Goal: Complete application form

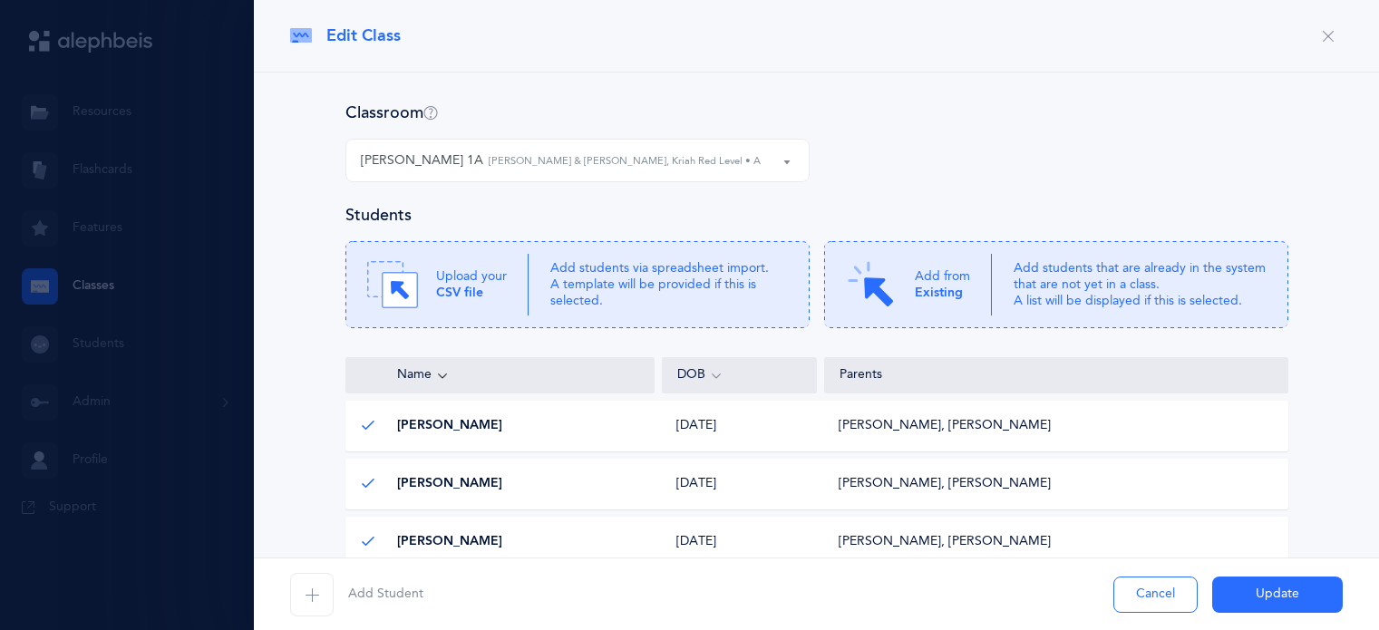
select select "831"
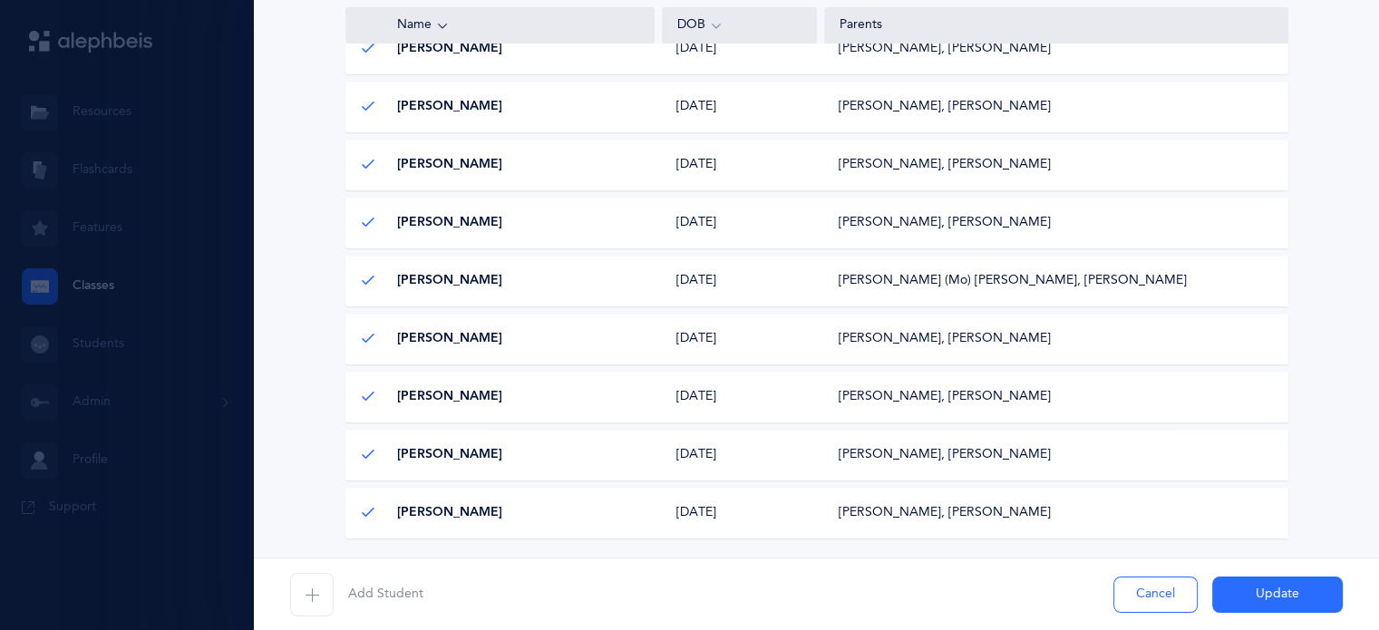
scroll to position [783, 0]
click at [325, 589] on span "button" at bounding box center [312, 595] width 44 height 44
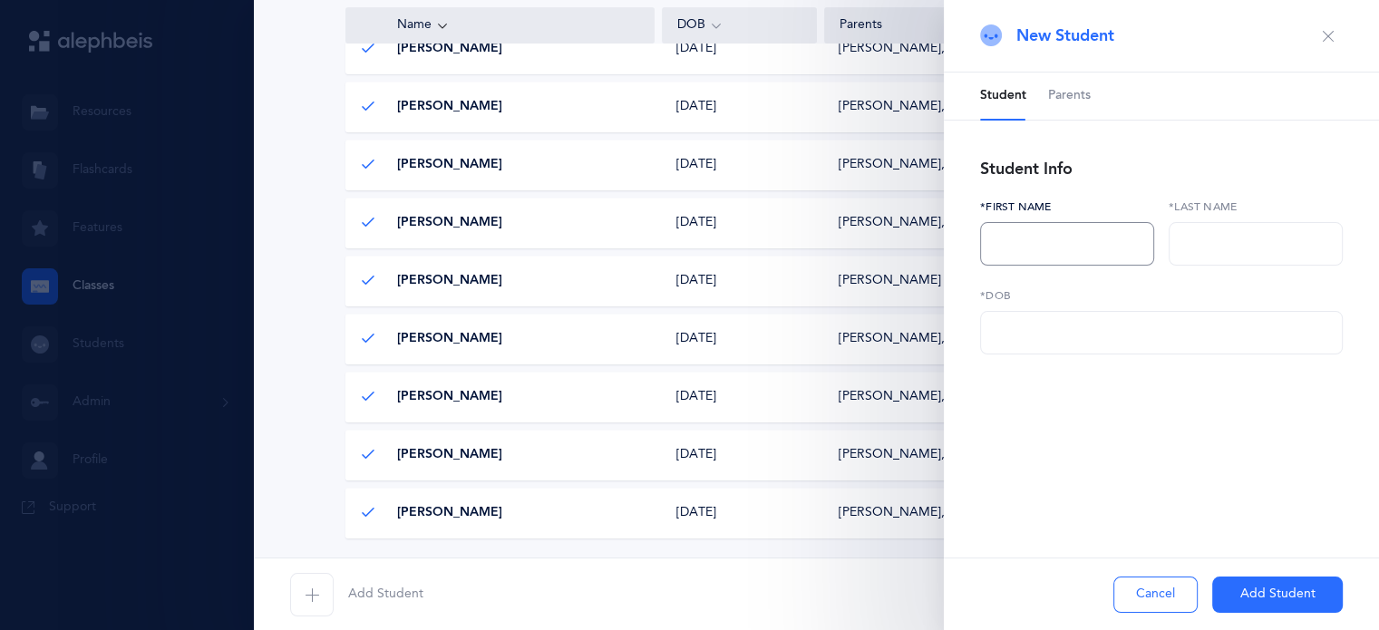
paste input "[PERSON_NAME]"
type input "[PERSON_NAME]"
click at [1192, 246] on input "text" at bounding box center [1256, 244] width 174 height 44
paste input "Listhaus"
type input "Listhaus"
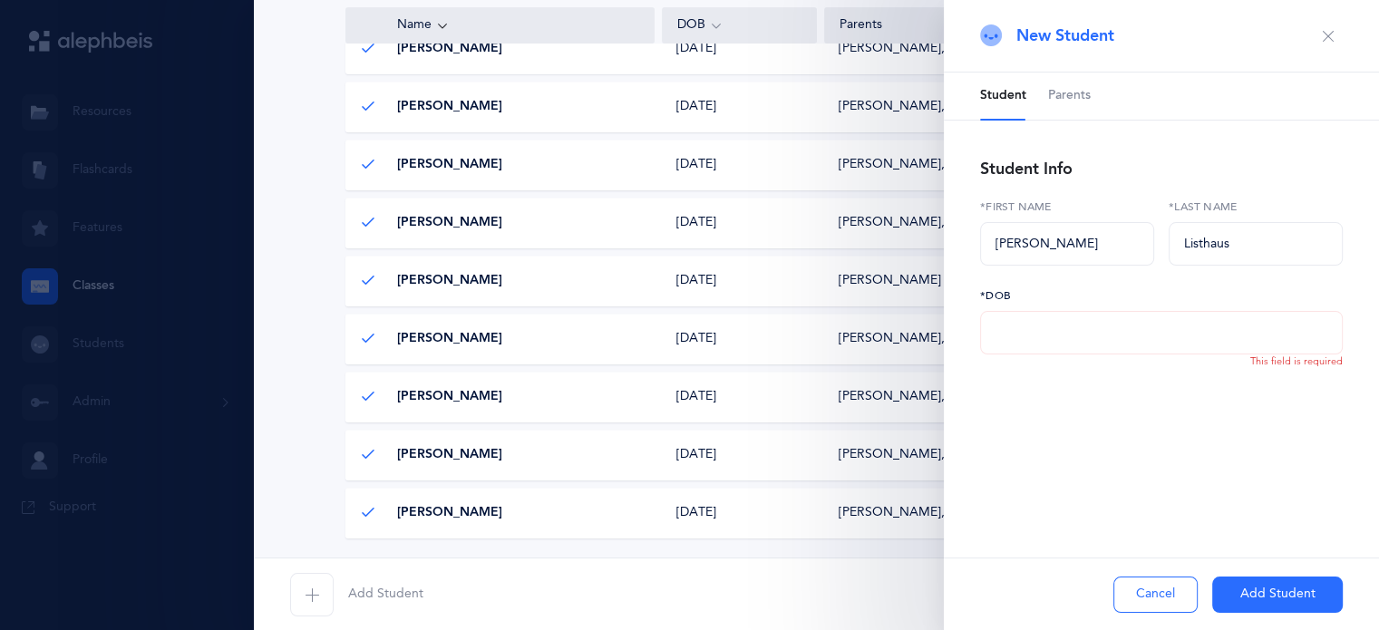
paste input "[DATE]"
type input "[DATE]"
click at [1085, 90] on span "Parents" at bounding box center [1069, 96] width 43 height 18
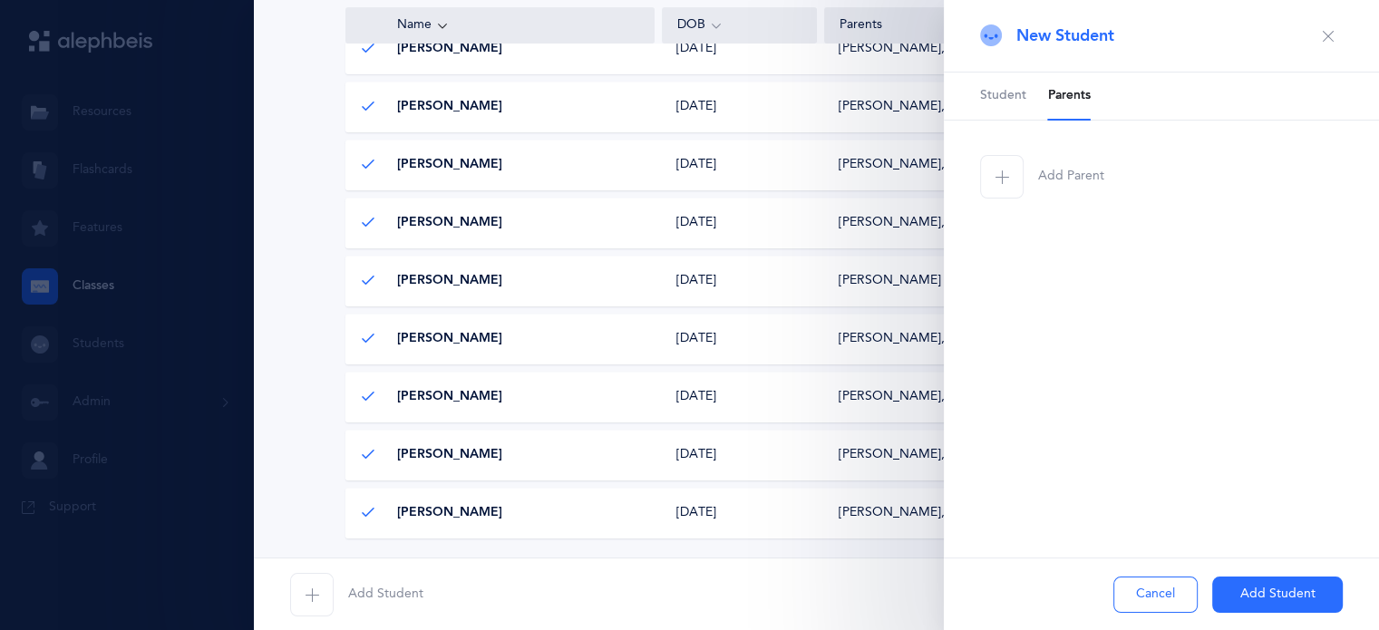
click at [1015, 173] on span "button" at bounding box center [1002, 177] width 44 height 44
select select
click at [1028, 409] on input "text" at bounding box center [1067, 422] width 174 height 44
type input "h"
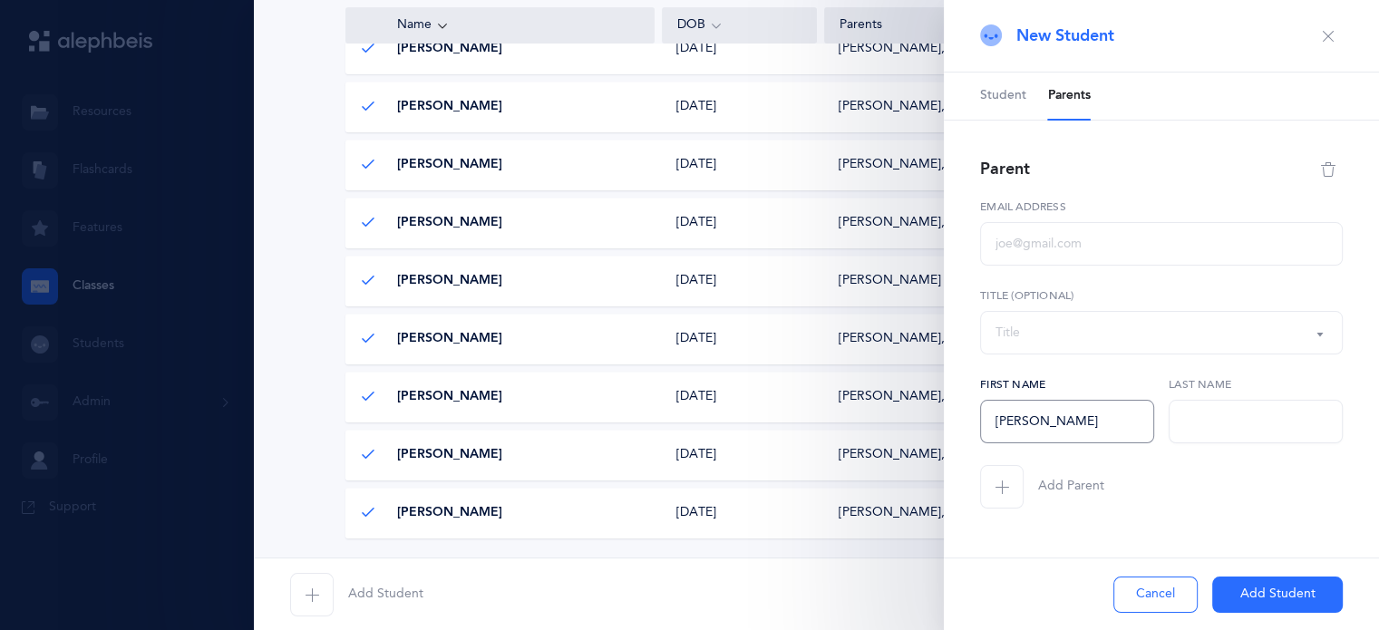
type input "[PERSON_NAME]"
paste input "[DATE]"
type input "0"
click at [995, 100] on span "Student" at bounding box center [1003, 96] width 46 height 18
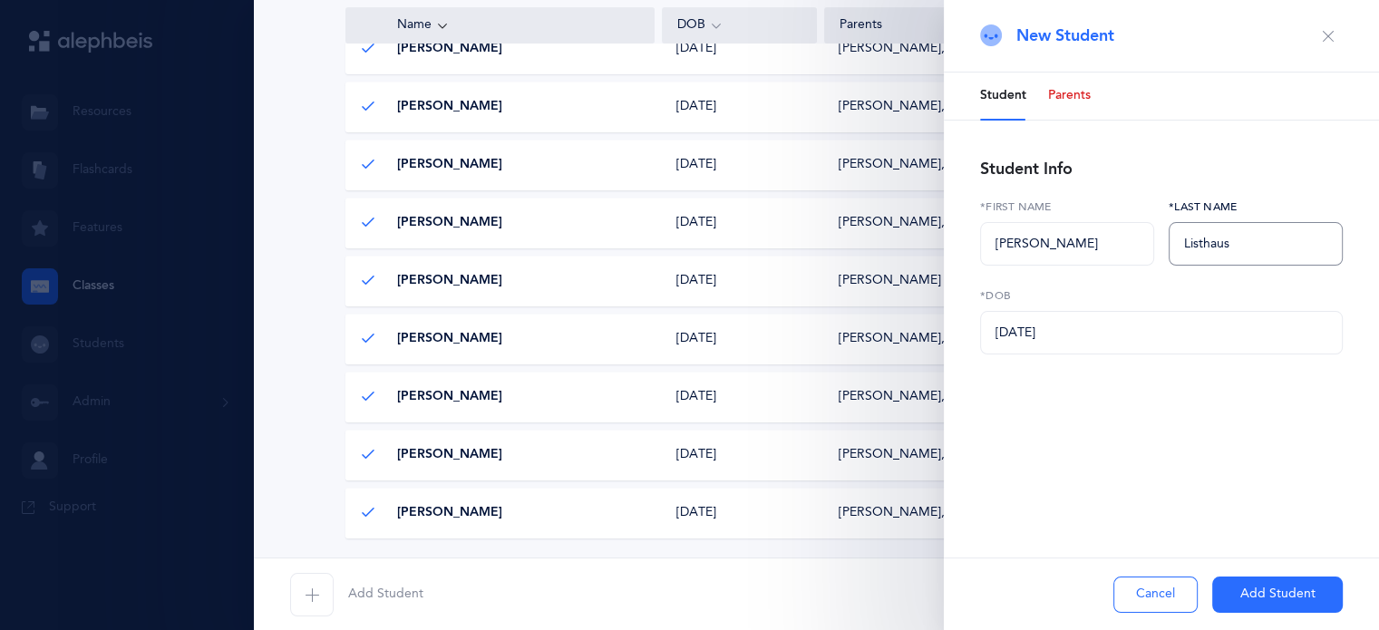
drag, startPoint x: 1234, startPoint y: 249, endPoint x: 1162, endPoint y: 243, distance: 71.9
click at [1162, 243] on div "[PERSON_NAME] *Last name" at bounding box center [1255, 243] width 189 height 89
click at [1067, 98] on span "Parents" at bounding box center [1069, 96] width 43 height 18
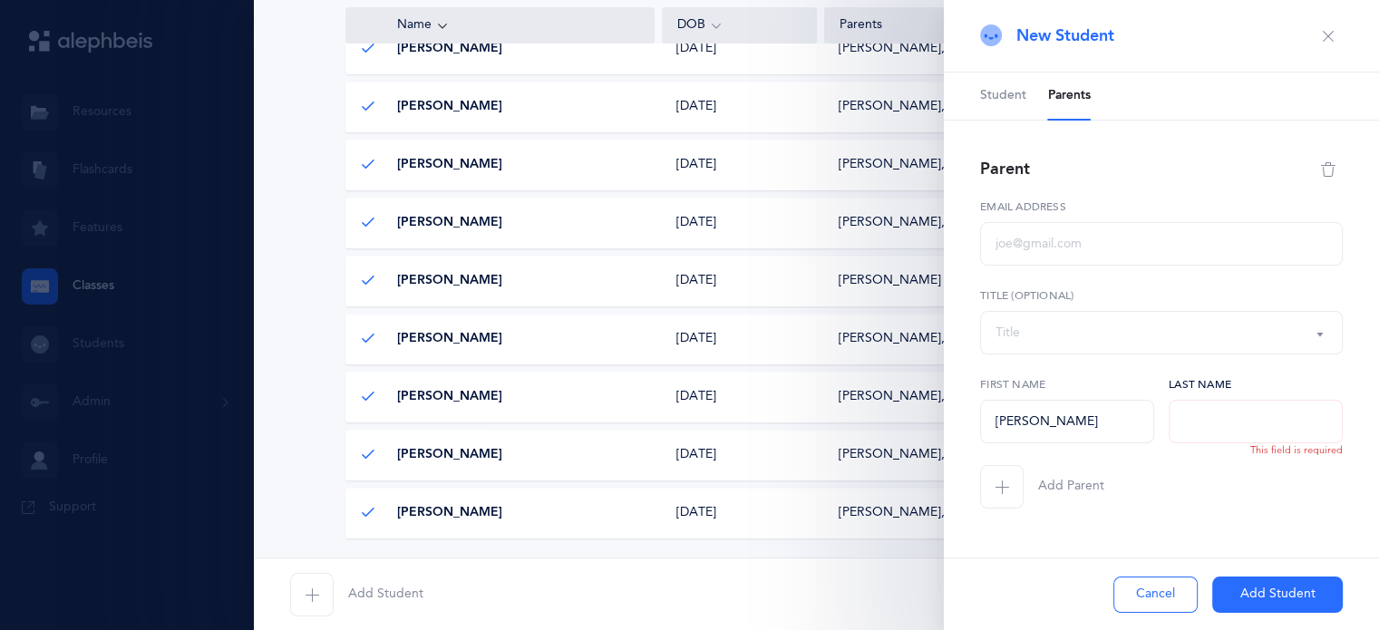
paste input "Listhaus"
type input "Listhaus"
click at [989, 481] on span "button" at bounding box center [1002, 487] width 44 height 44
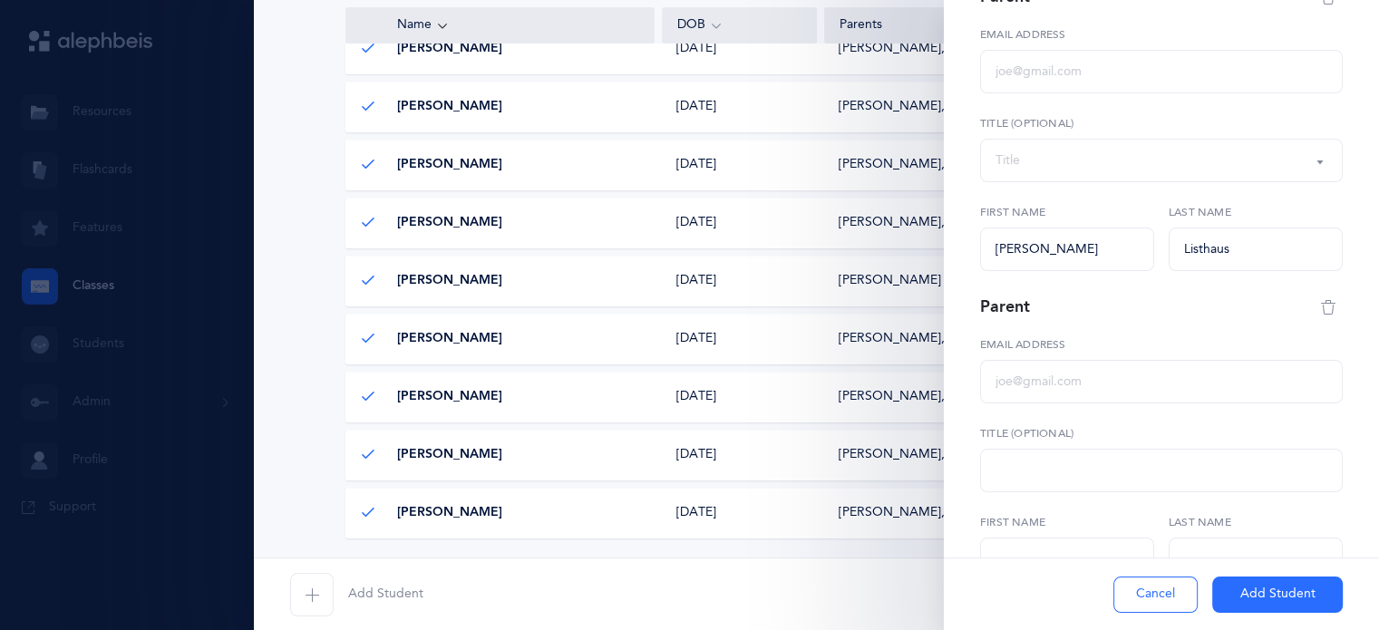
select select
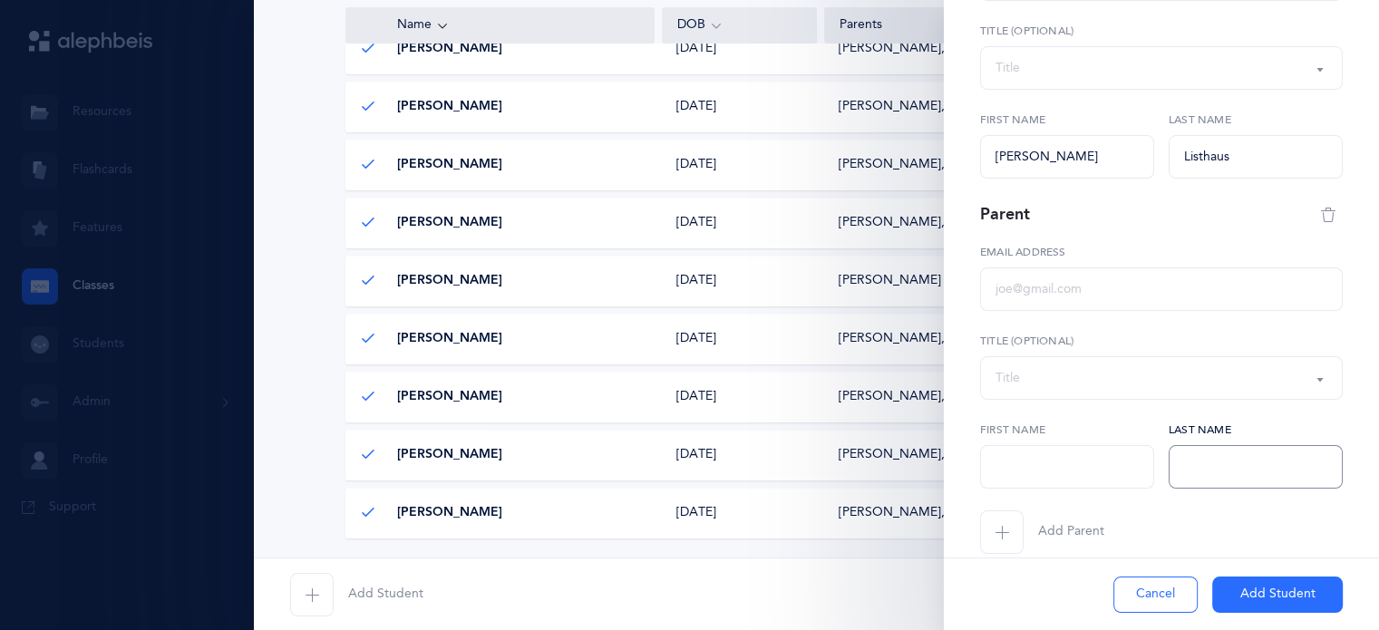
paste input "Listhaus"
type input "Listhaus"
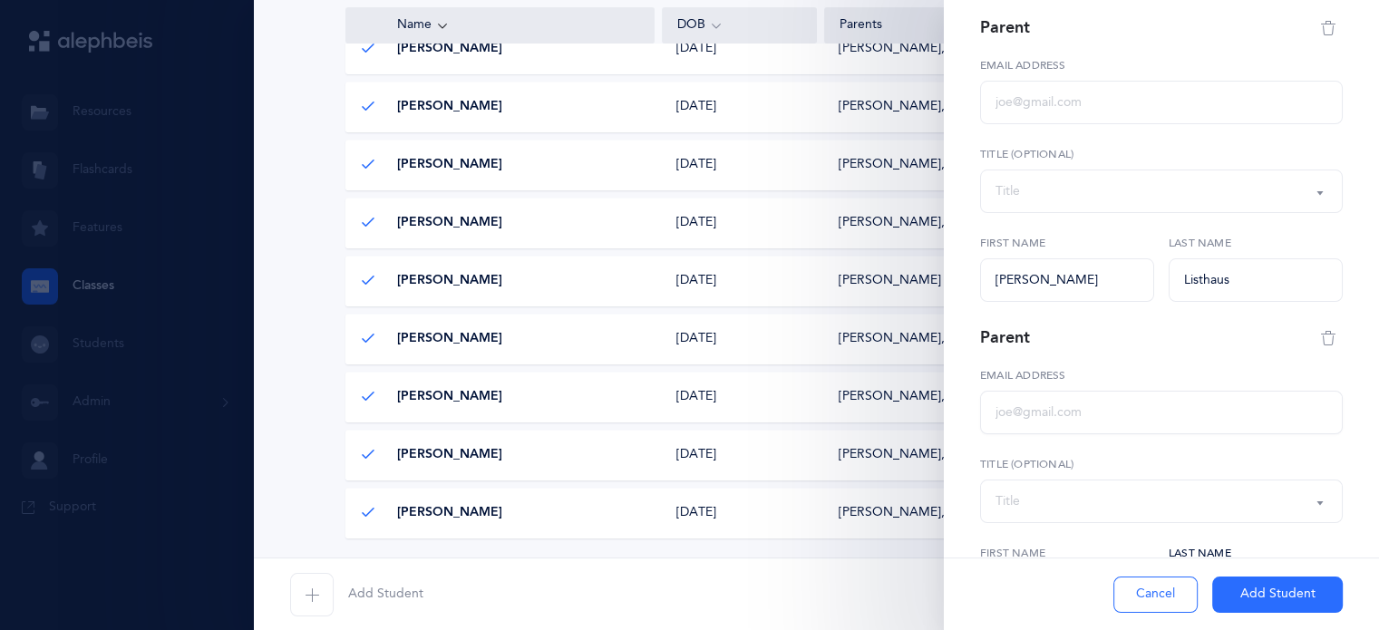
scroll to position [141, 0]
paste input "[EMAIL_ADDRESS][DOMAIN_NAME]"
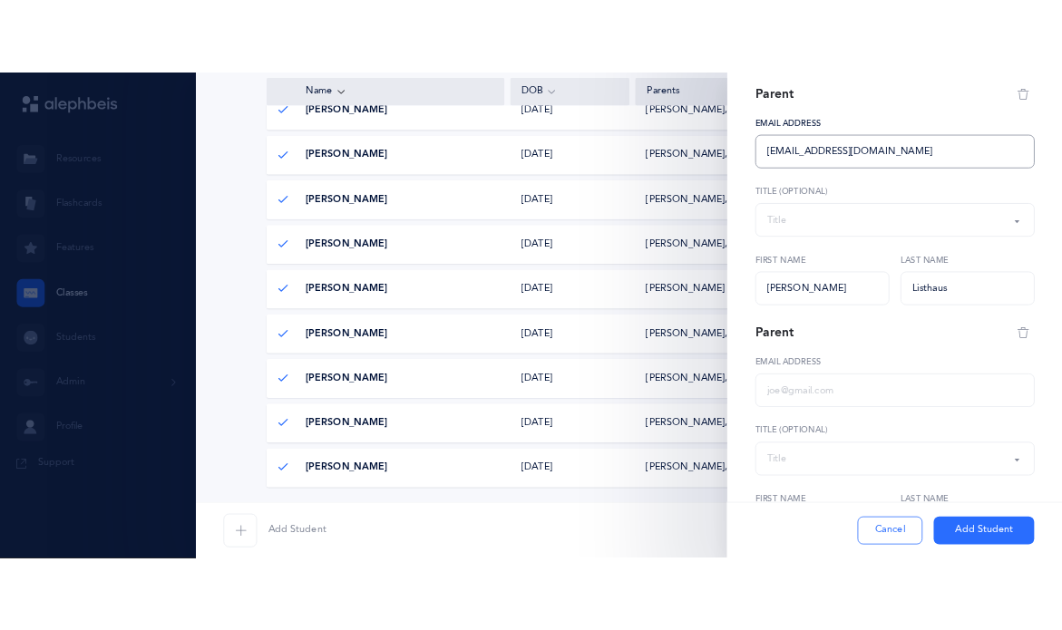
scroll to position [290, 0]
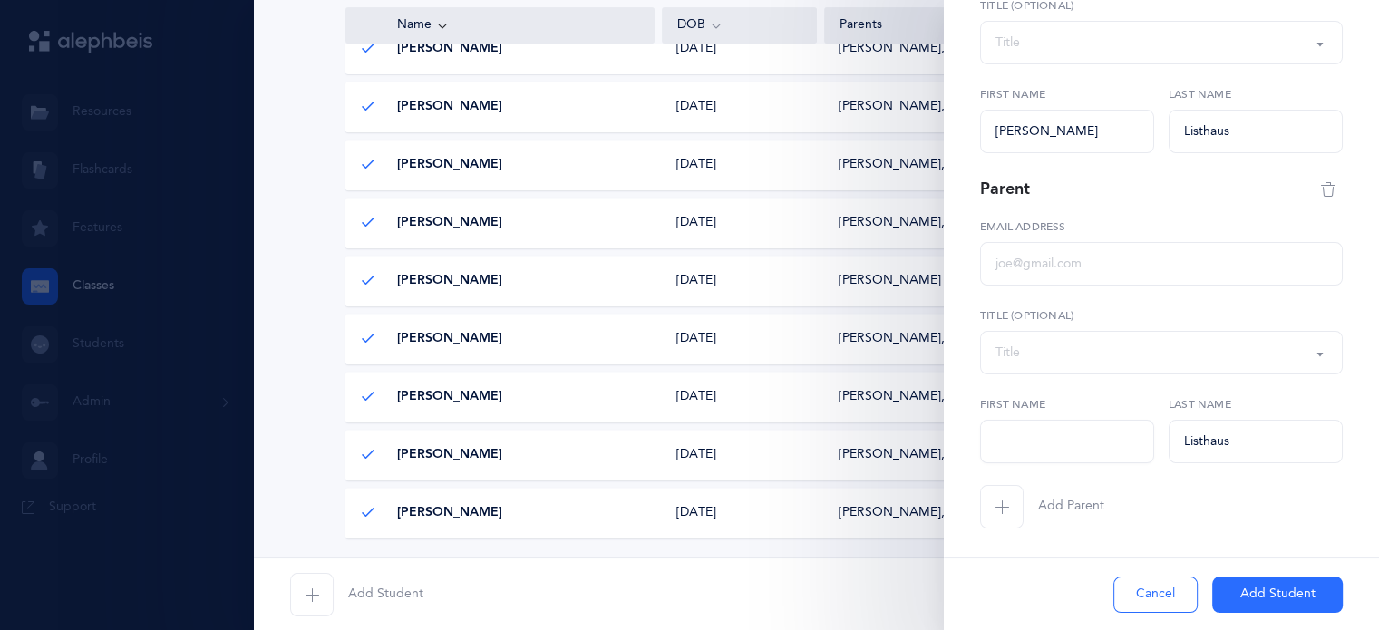
type input "[EMAIL_ADDRESS][DOMAIN_NAME]"
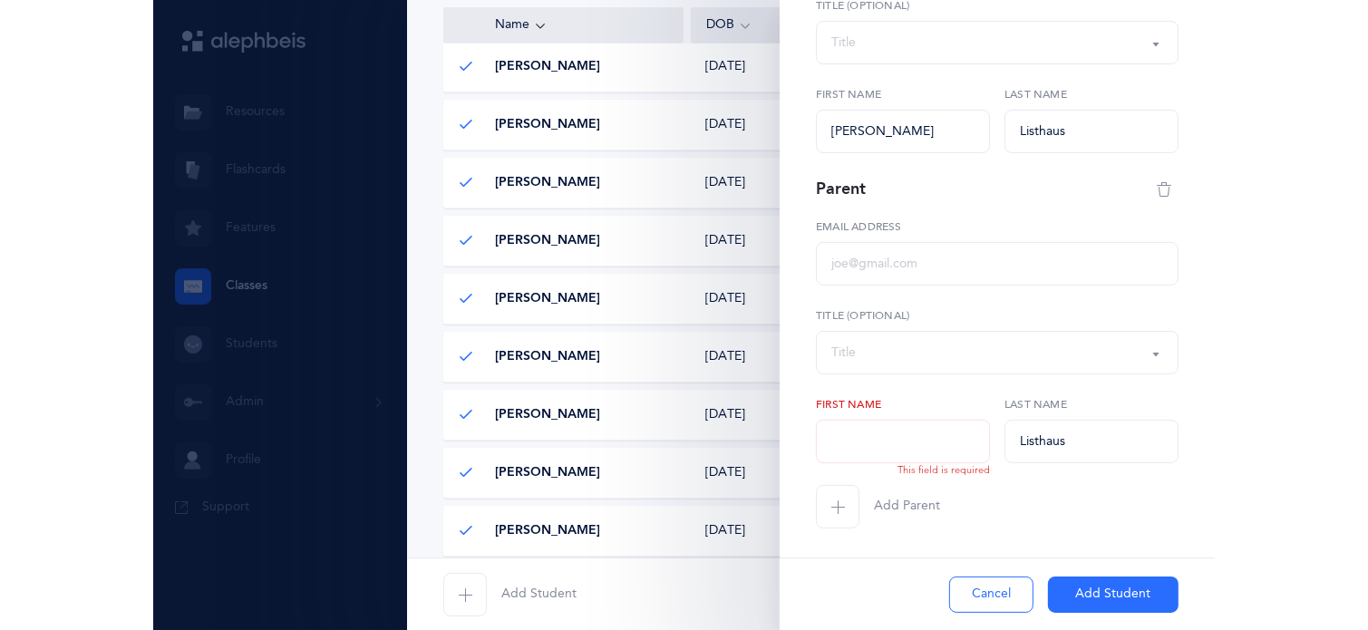
scroll to position [860, 0]
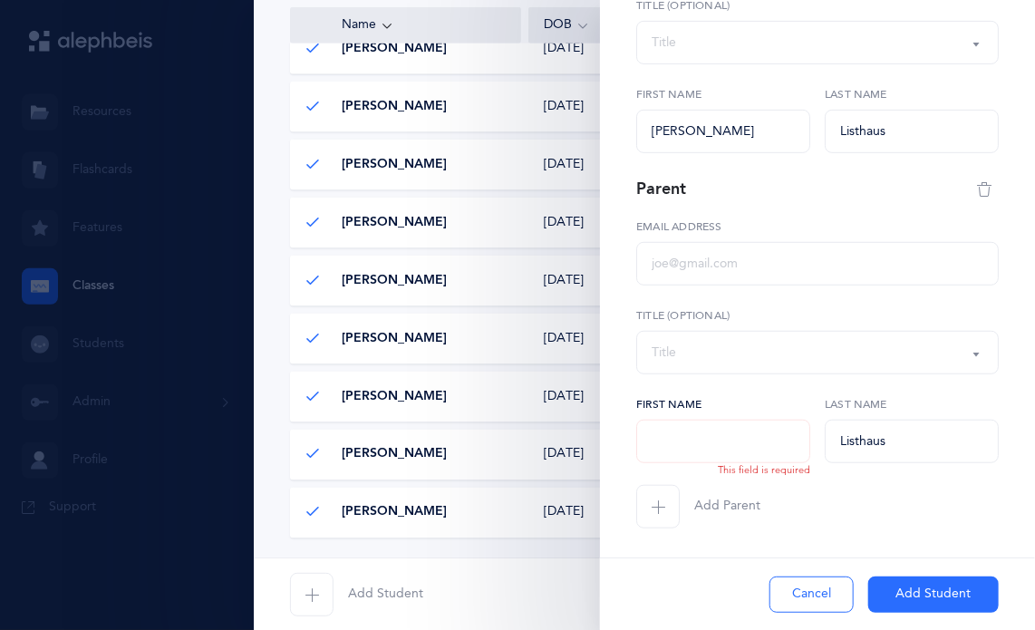
click at [758, 424] on input "text" at bounding box center [723, 442] width 174 height 44
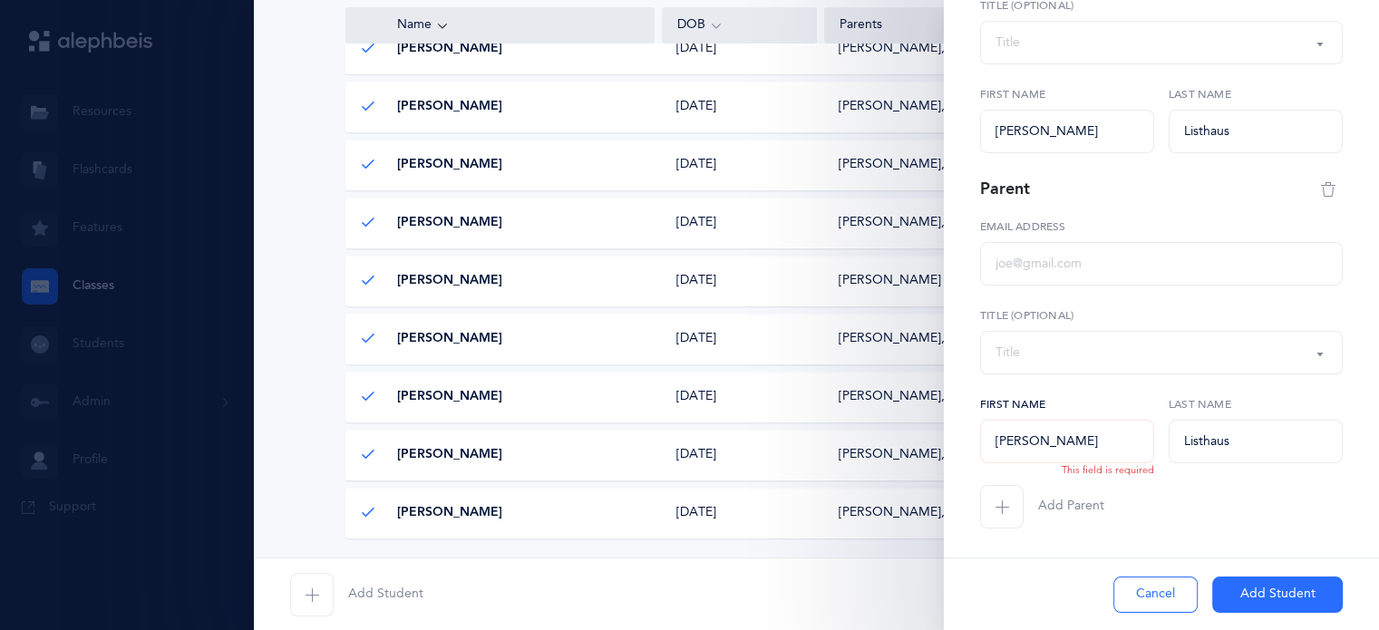
scroll to position [448, 0]
type input "[PERSON_NAME]"
click at [1004, 278] on input "text" at bounding box center [1161, 264] width 363 height 44
paste input "[EMAIL_ADDRESS][DOMAIN_NAME]"
click at [1022, 266] on input "[EMAIL_ADDRESS][DOMAIN_NAME]" at bounding box center [1161, 264] width 363 height 44
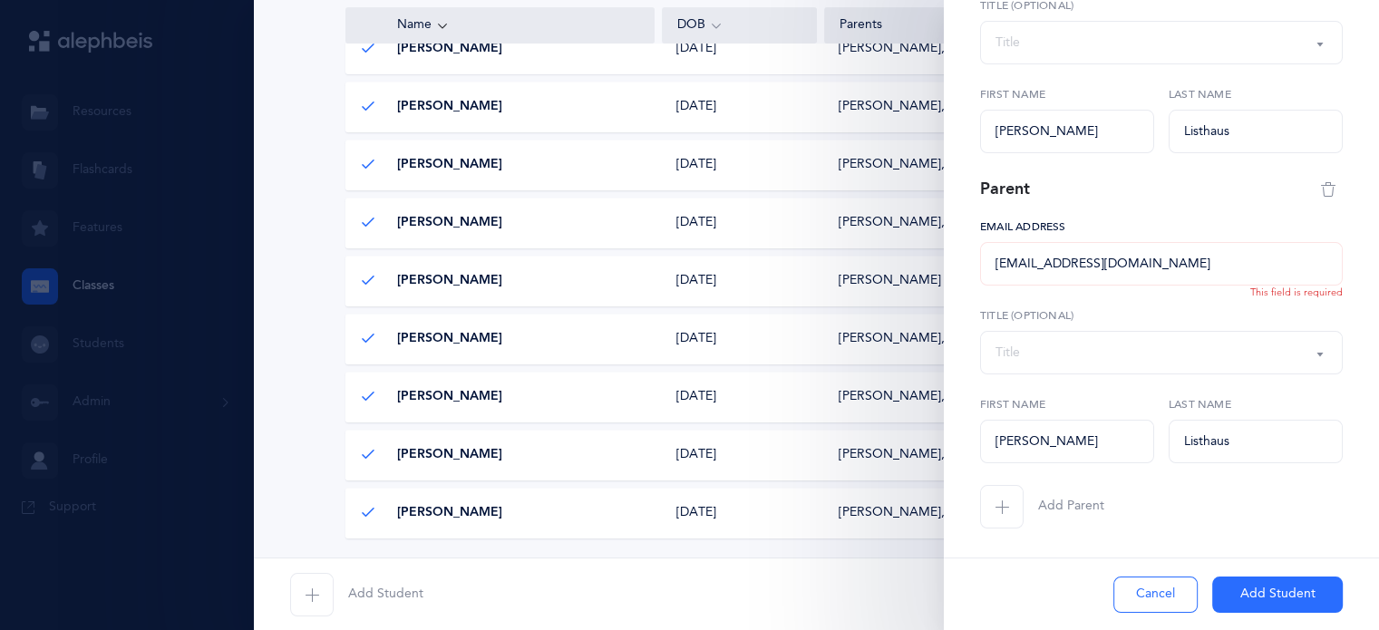
click at [1135, 253] on input "[EMAIL_ADDRESS][DOMAIN_NAME]" at bounding box center [1161, 264] width 363 height 44
type input "[EMAIL_ADDRESS][DOMAIN_NAME]"
click at [1237, 588] on button "Add Student" at bounding box center [1277, 595] width 131 height 36
click at [1268, 594] on button "Add Student" at bounding box center [1277, 595] width 131 height 36
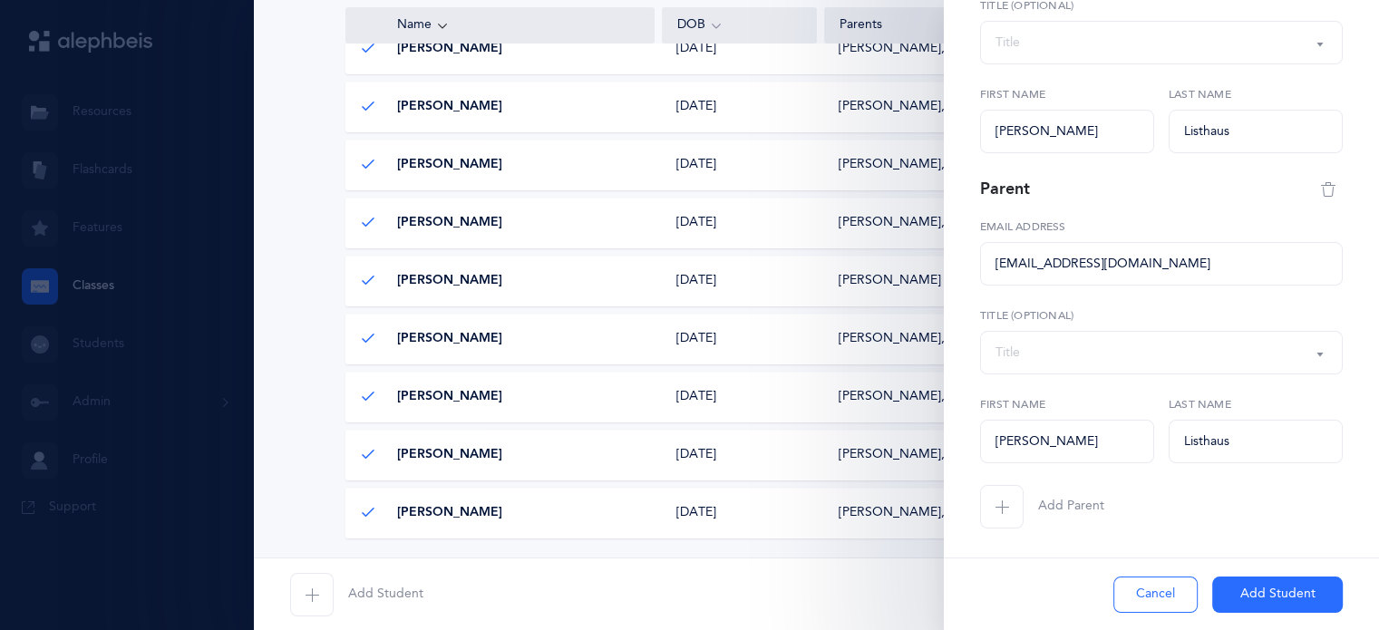
scroll to position [0, 0]
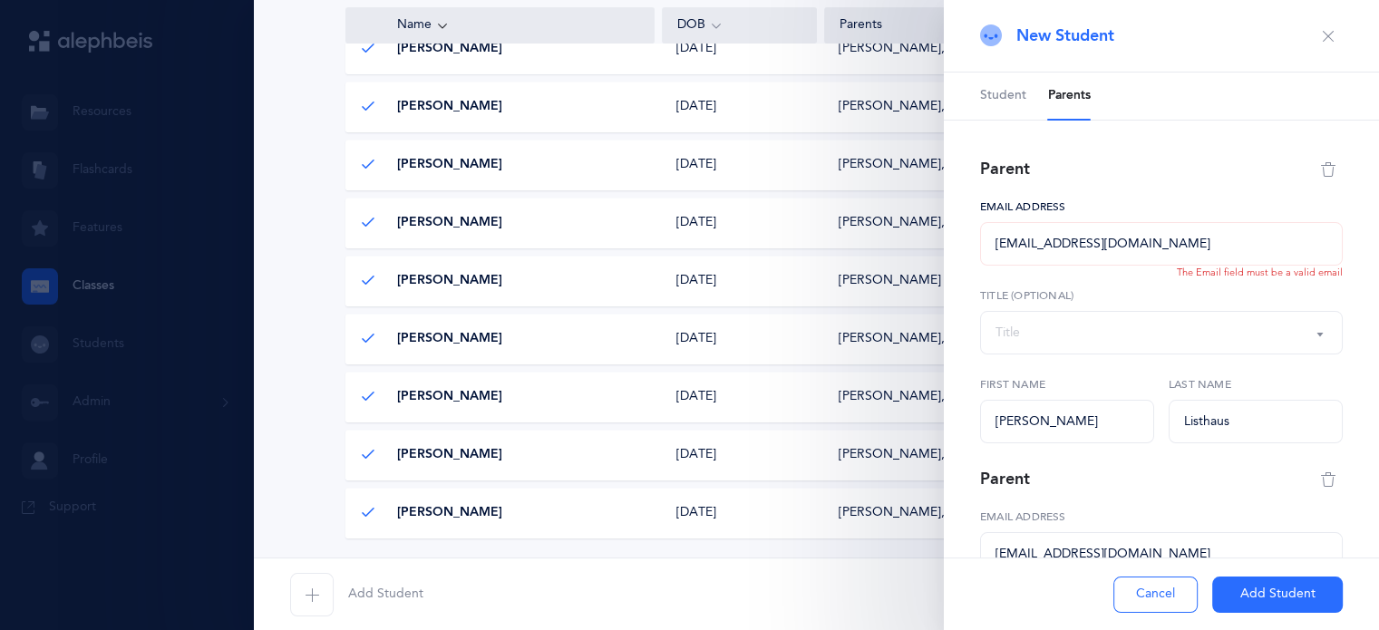
click at [994, 244] on input "[EMAIL_ADDRESS][DOMAIN_NAME]" at bounding box center [1161, 244] width 363 height 44
click at [1214, 228] on input "[EMAIL_ADDRESS][DOMAIN_NAME]" at bounding box center [1161, 244] width 363 height 44
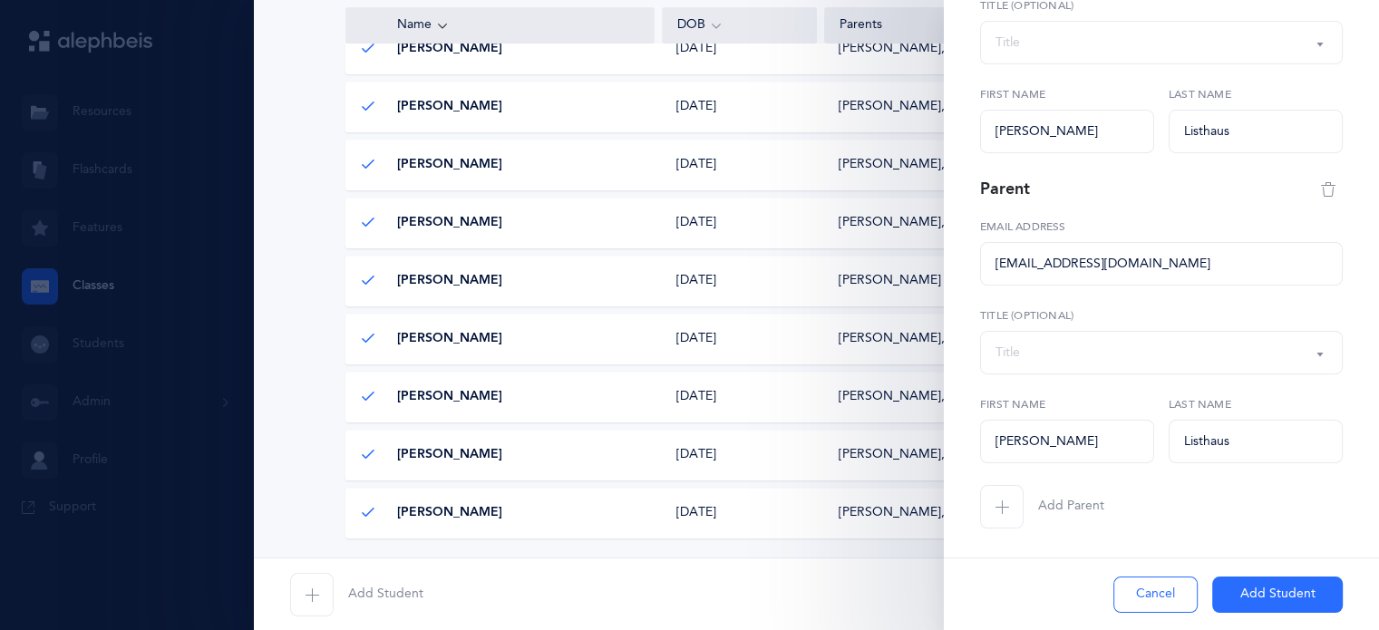
type input "[EMAIL_ADDRESS][DOMAIN_NAME]"
click at [1254, 582] on button "Add Student" at bounding box center [1277, 595] width 131 height 36
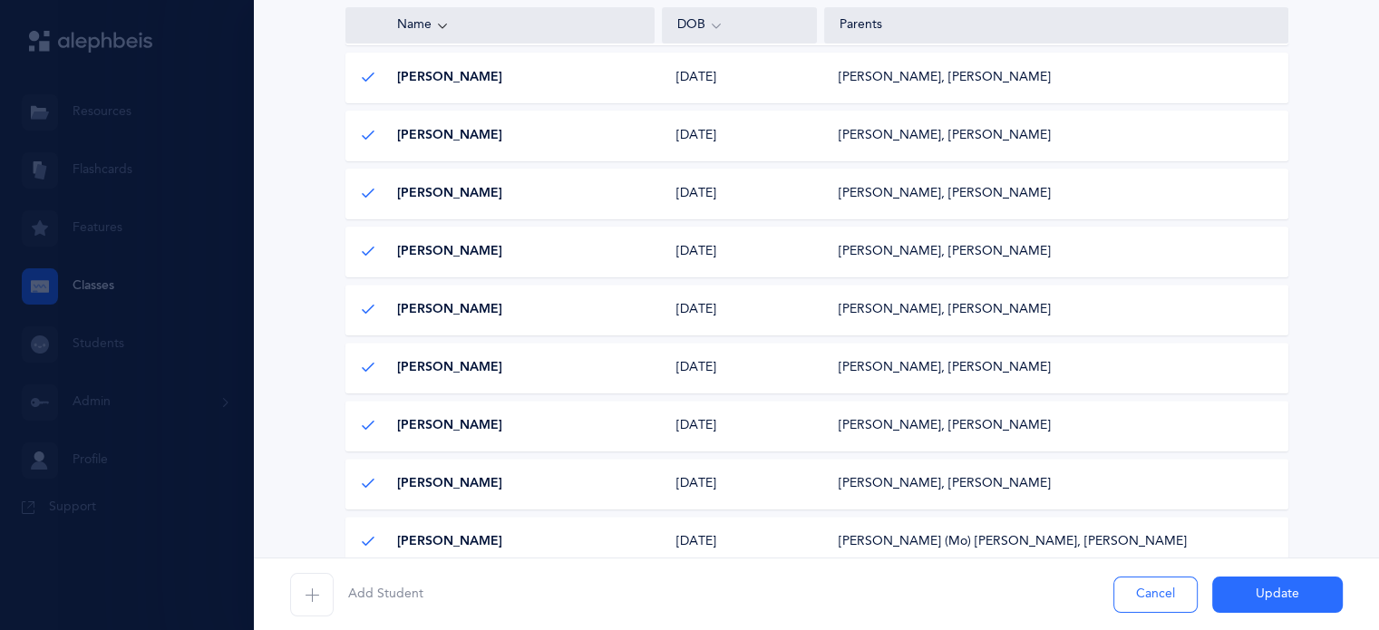
scroll to position [587, 0]
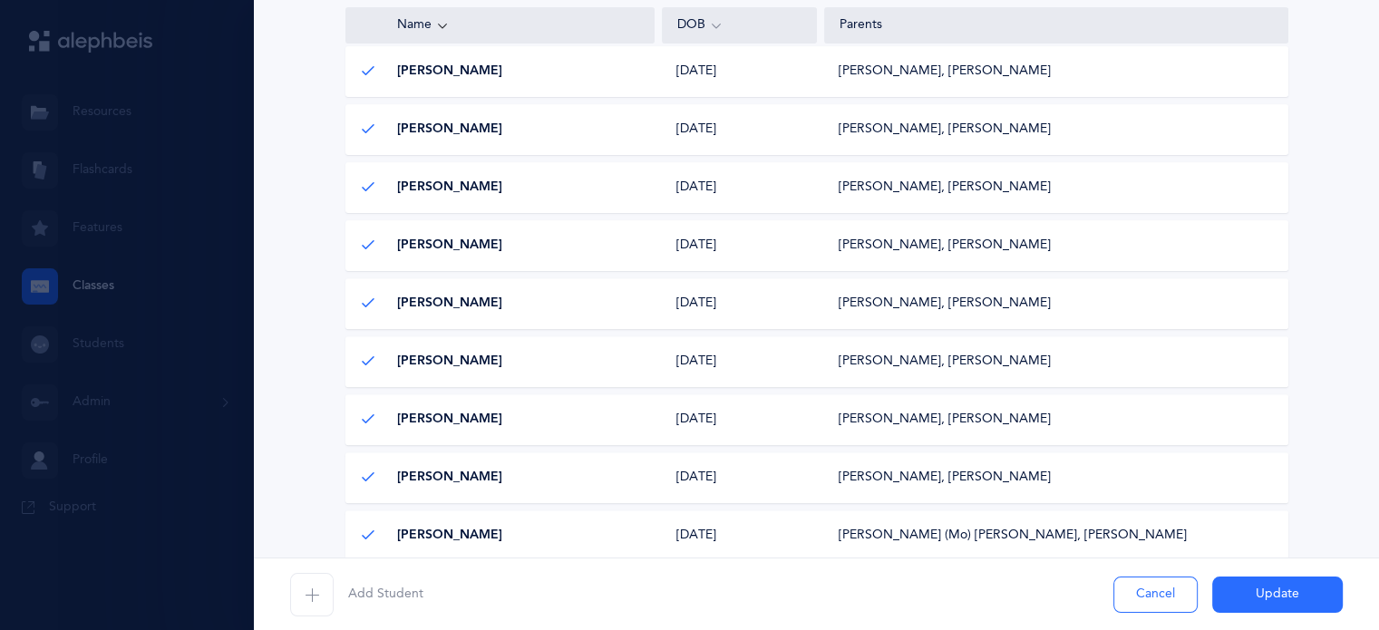
click at [312, 598] on icon "button" at bounding box center [312, 595] width 15 height 15
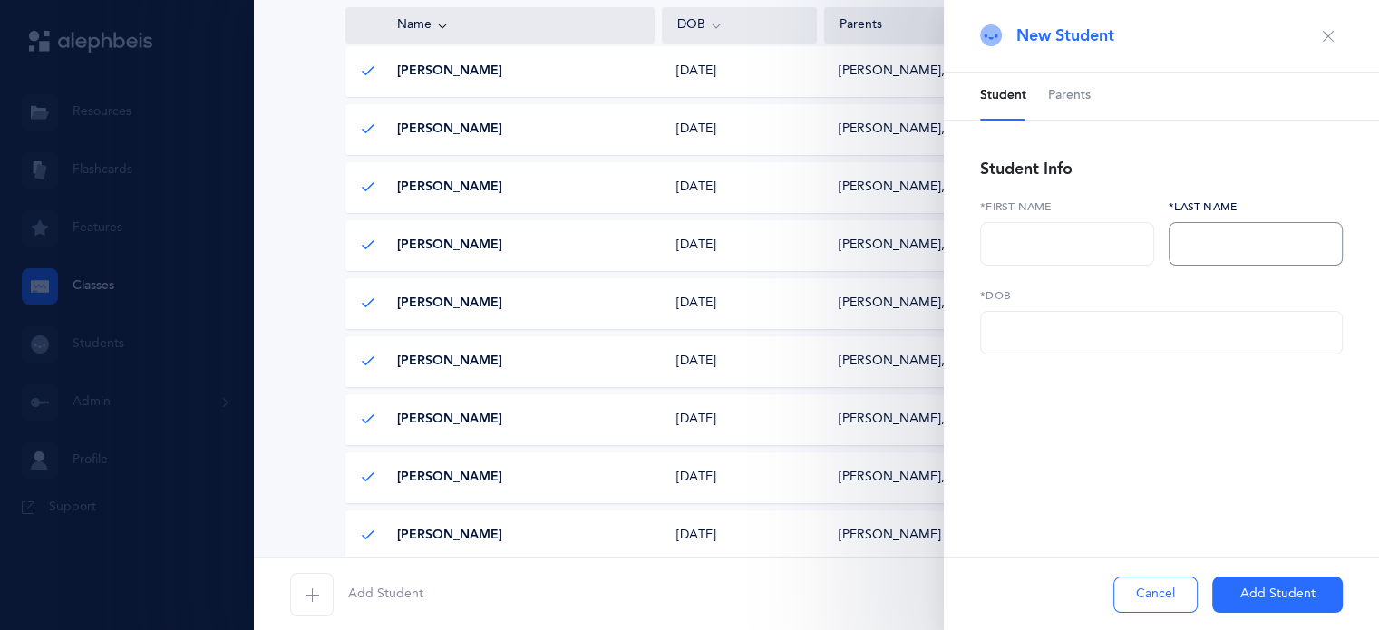
paste input "Seplowitz"
type input "Seplowitz"
click at [1032, 245] on input "text" at bounding box center [1067, 244] width 174 height 44
type input "[PERSON_NAME]"
click at [1063, 101] on span "Parents" at bounding box center [1069, 96] width 43 height 18
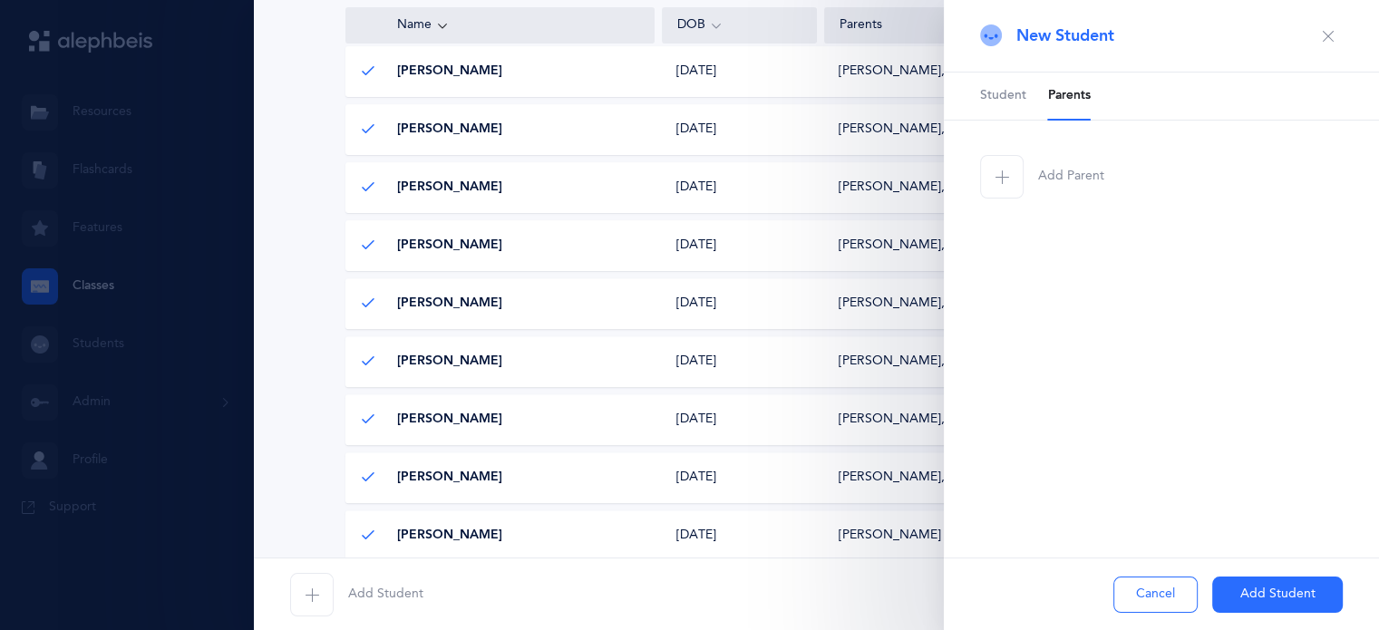
click at [1006, 180] on icon "button" at bounding box center [1002, 177] width 15 height 15
select select
paste input "Seplowitz"
type input "Seplowitz"
click at [989, 478] on span "button" at bounding box center [1002, 487] width 44 height 44
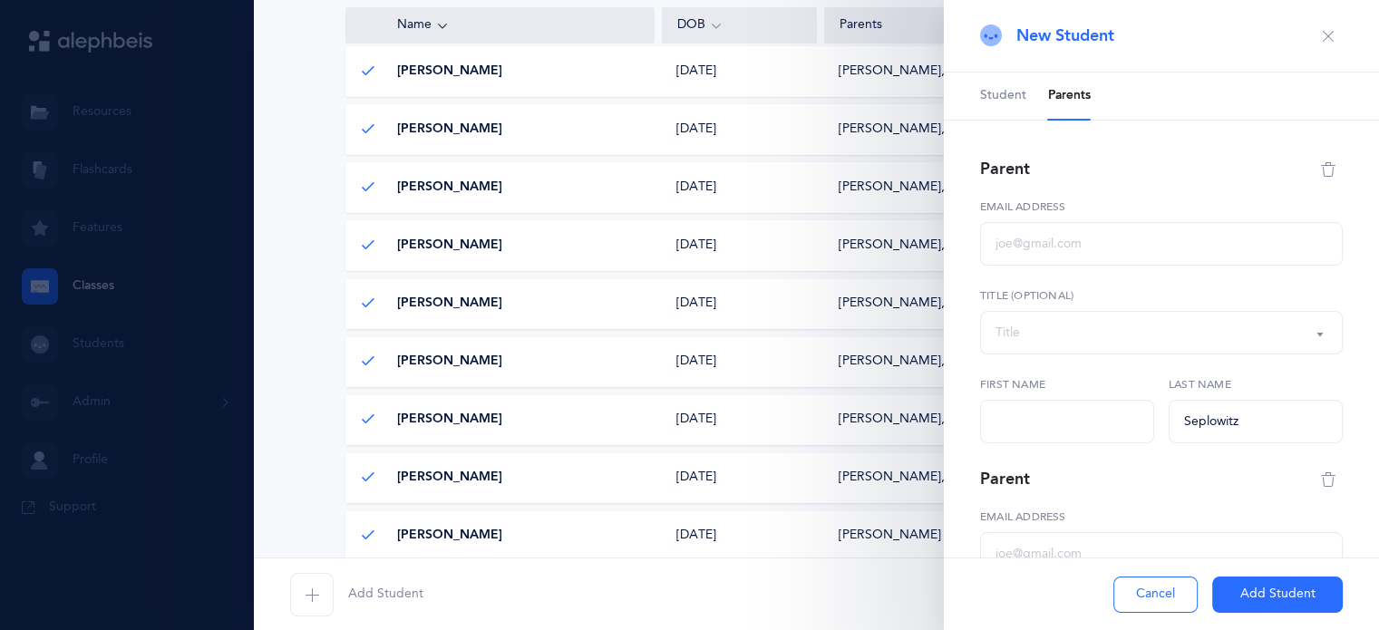
select select
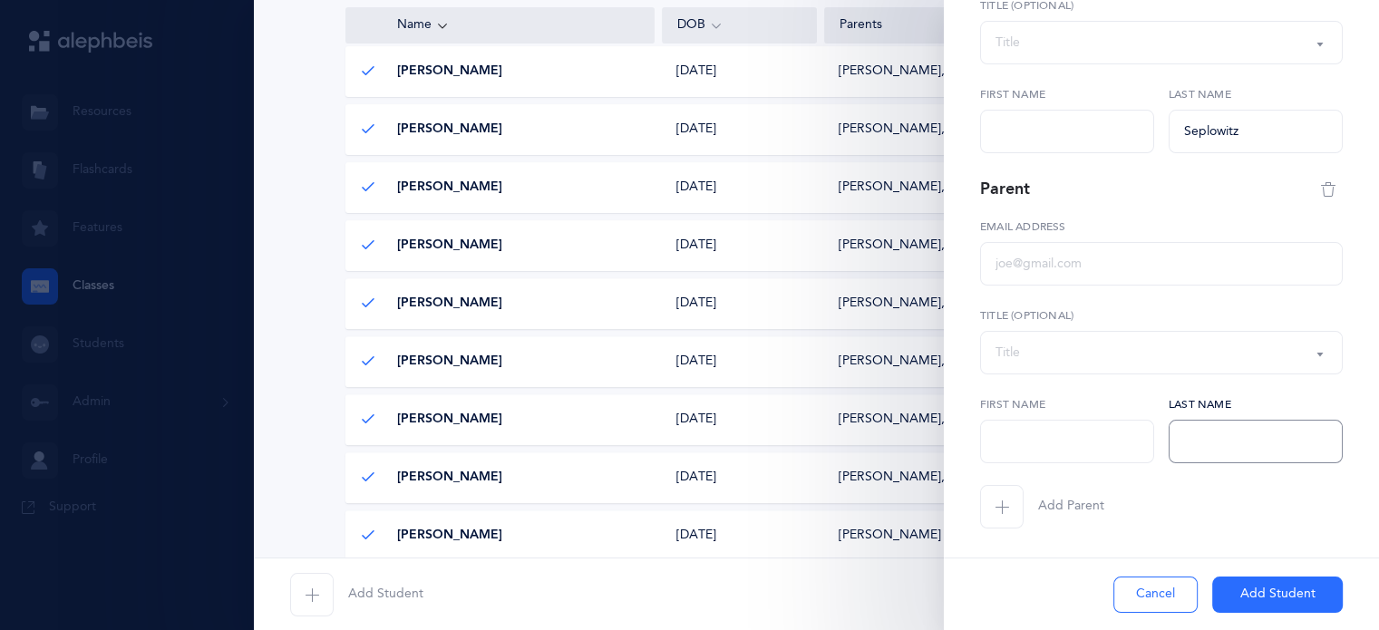
paste input "Seplowitz"
type input "Seplowitz"
click at [1012, 427] on input "text" at bounding box center [1067, 442] width 174 height 44
type input "[PERSON_NAME]"
click at [1034, 121] on input "text" at bounding box center [1067, 132] width 174 height 44
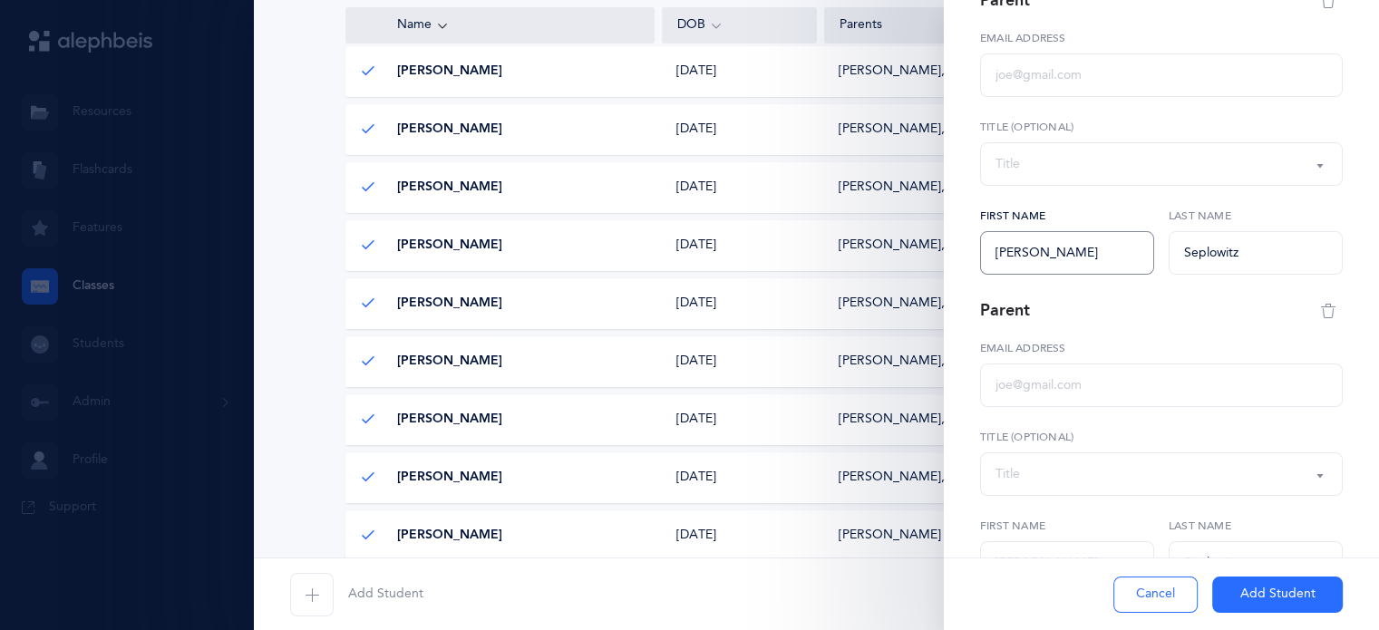
scroll to position [167, 0]
type input "[PERSON_NAME]"
click at [1022, 78] on input "text" at bounding box center [1161, 77] width 363 height 44
paste input "[EMAIL_ADDRESS][DOMAIN_NAME]"
type input "[EMAIL_ADDRESS][DOMAIN_NAME]"
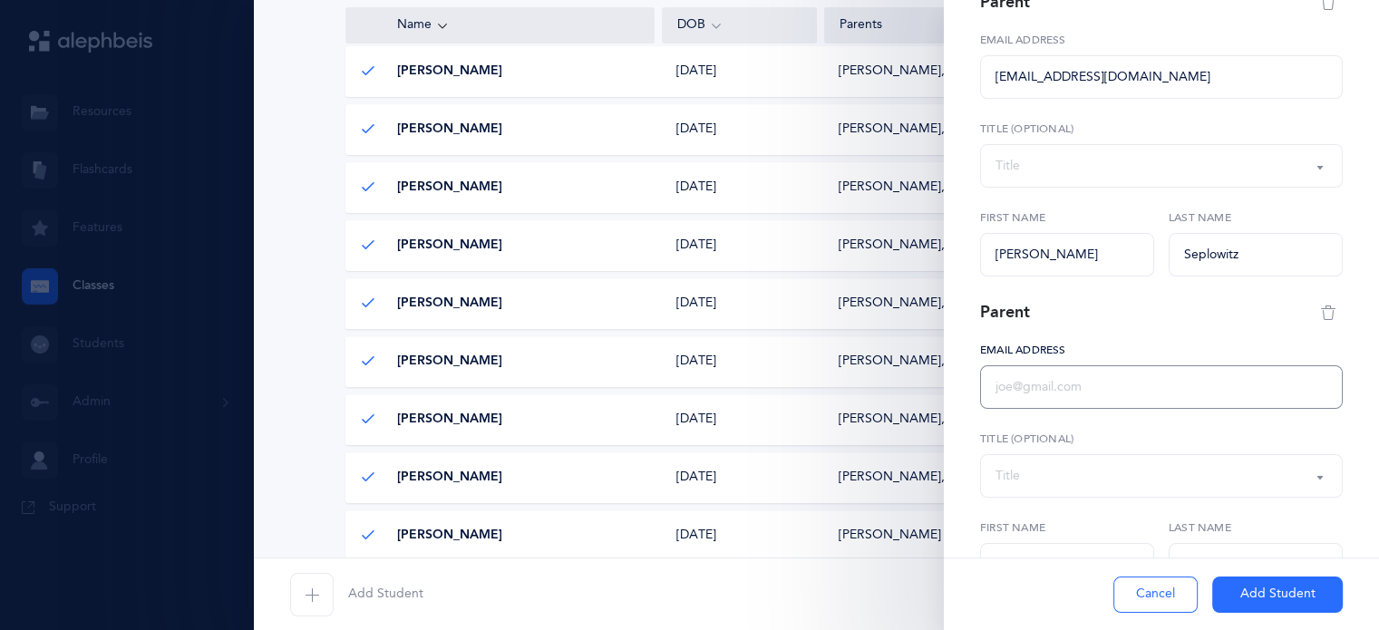
paste input "[EMAIL_ADDRESS][DOMAIN_NAME]"
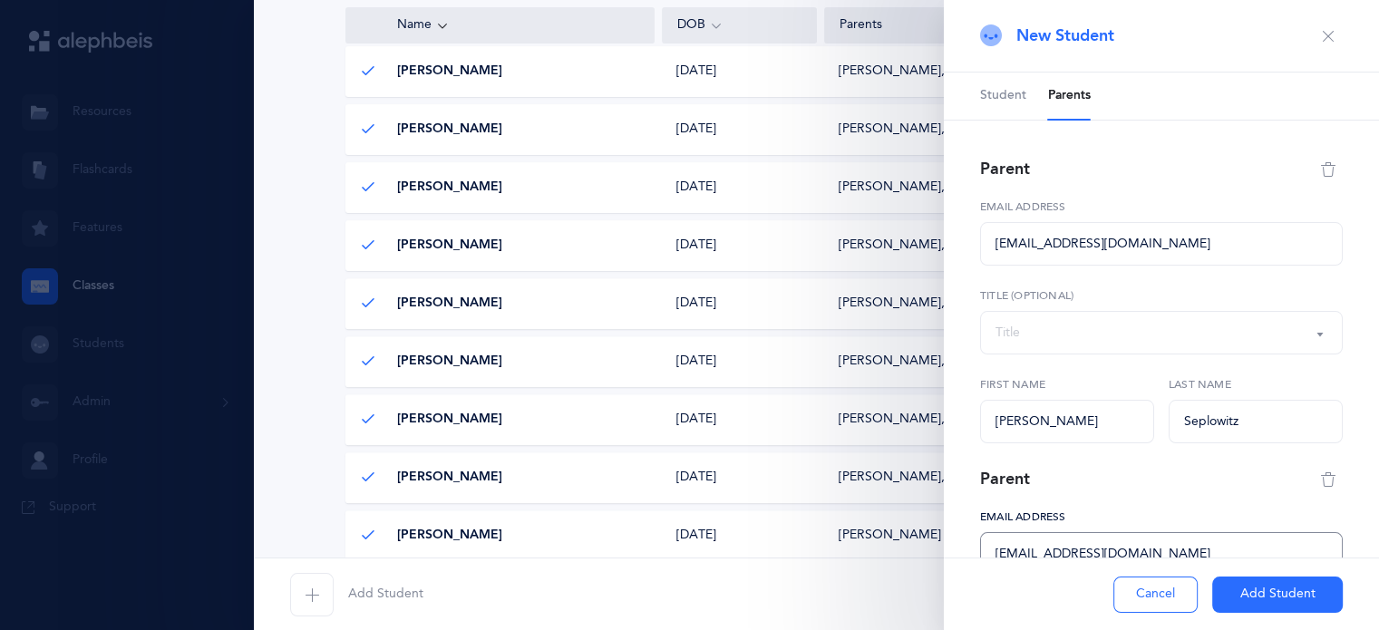
scroll to position [18, 0]
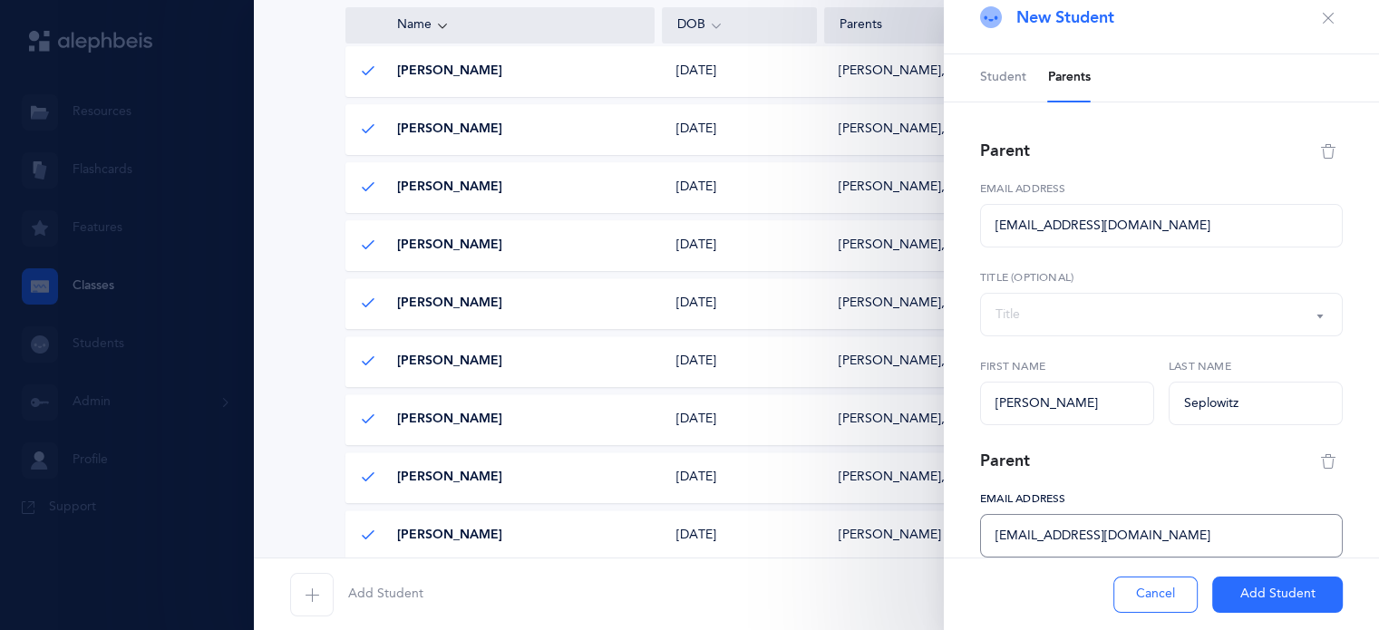
type input "[EMAIL_ADDRESS][DOMAIN_NAME]"
click at [1010, 80] on span "Student" at bounding box center [1003, 78] width 46 height 18
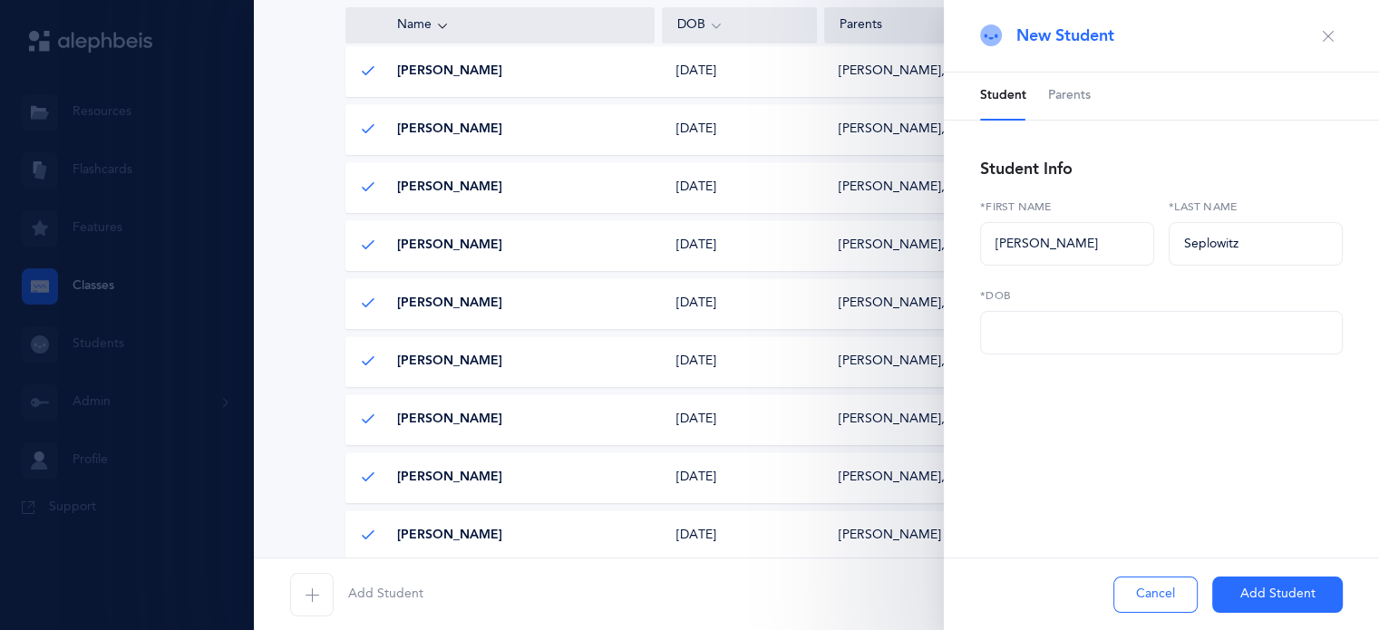
scroll to position [0, 0]
paste input "[DATE]"
type input "[DATE]"
click at [1226, 594] on button "Add Student" at bounding box center [1277, 595] width 131 height 36
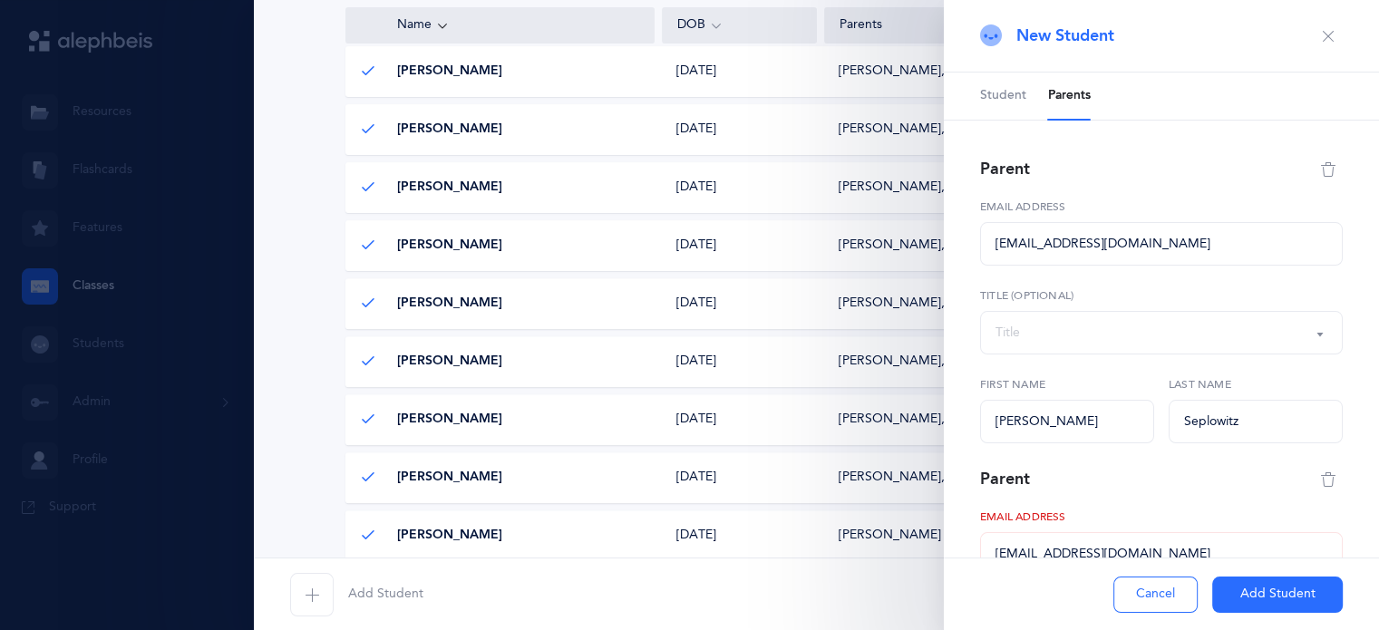
scroll to position [258, 0]
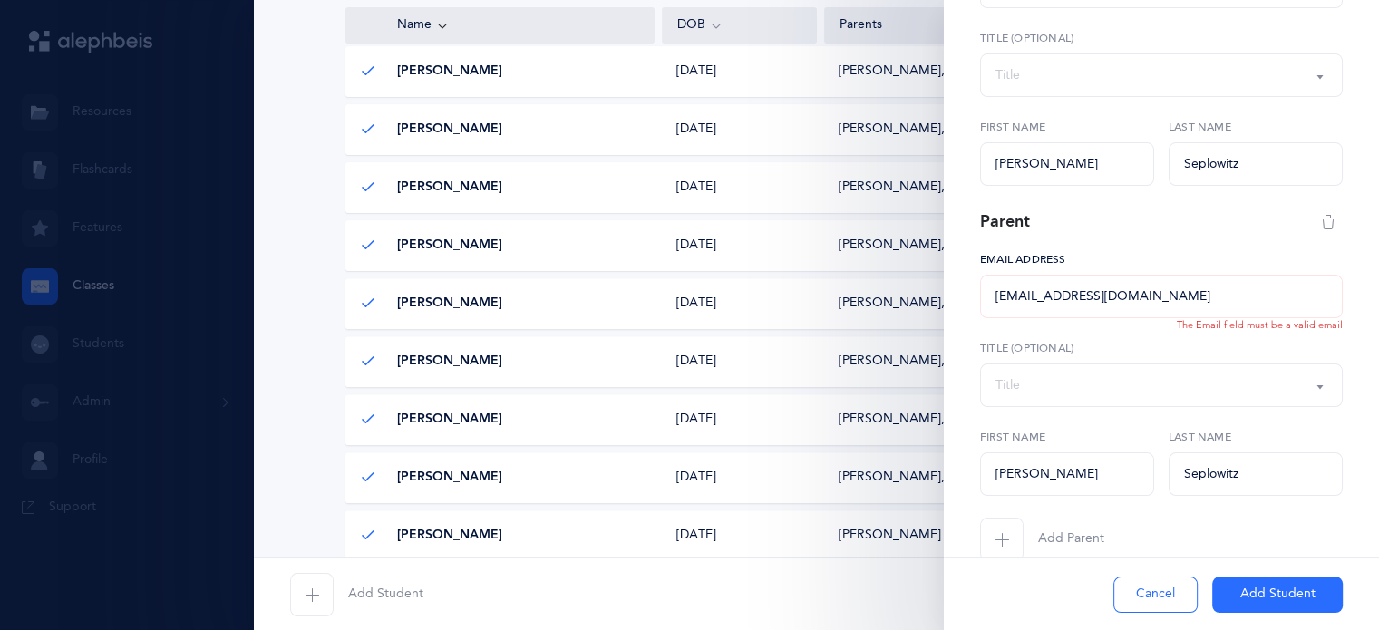
click at [1110, 302] on input "[EMAIL_ADDRESS][DOMAIN_NAME]" at bounding box center [1161, 297] width 363 height 44
type input "[EMAIL_ADDRESS][DOMAIN_NAME]"
click at [1233, 594] on button "Add Student" at bounding box center [1277, 595] width 131 height 36
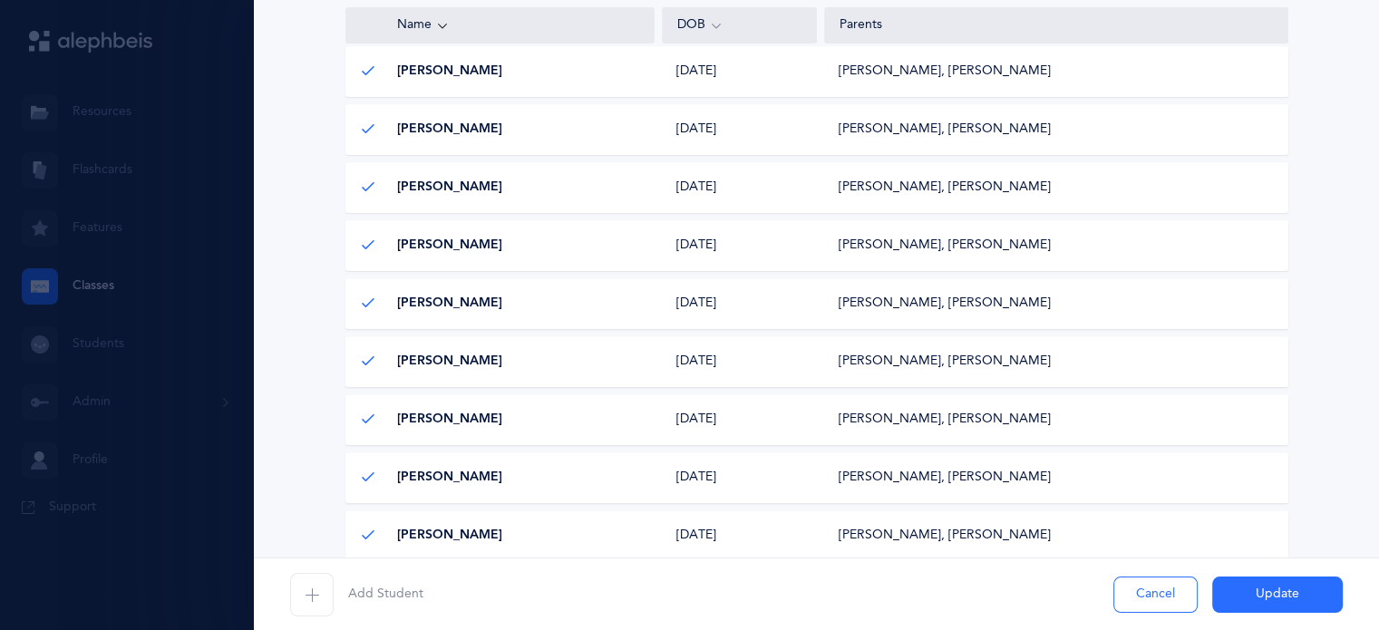
click at [319, 593] on span "button" at bounding box center [312, 595] width 44 height 44
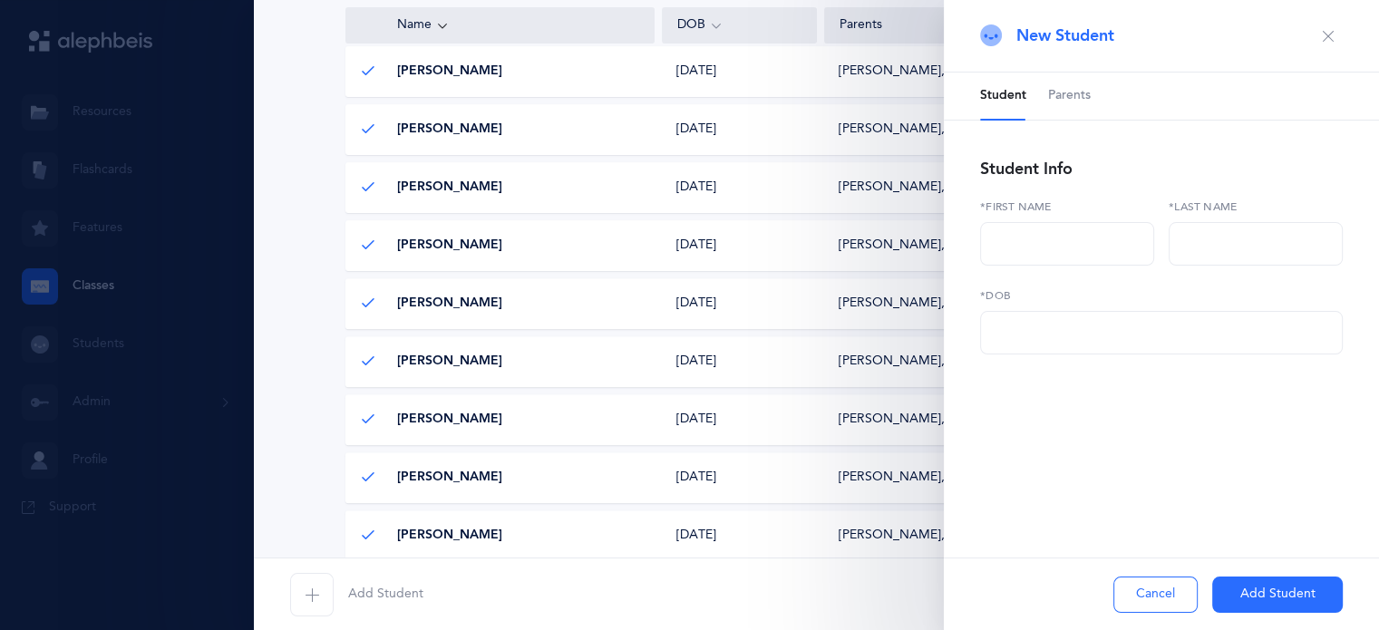
drag, startPoint x: 1193, startPoint y: 229, endPoint x: 1060, endPoint y: 126, distance: 168.7
click at [1060, 126] on div "Student Parents Student Info *First name *Last name *DOB Add Parent" at bounding box center [1161, 214] width 363 height 282
click at [1048, 227] on input "text" at bounding box center [1067, 244] width 174 height 44
paste input "[PERSON_NAME]"
type input "[PERSON_NAME]"
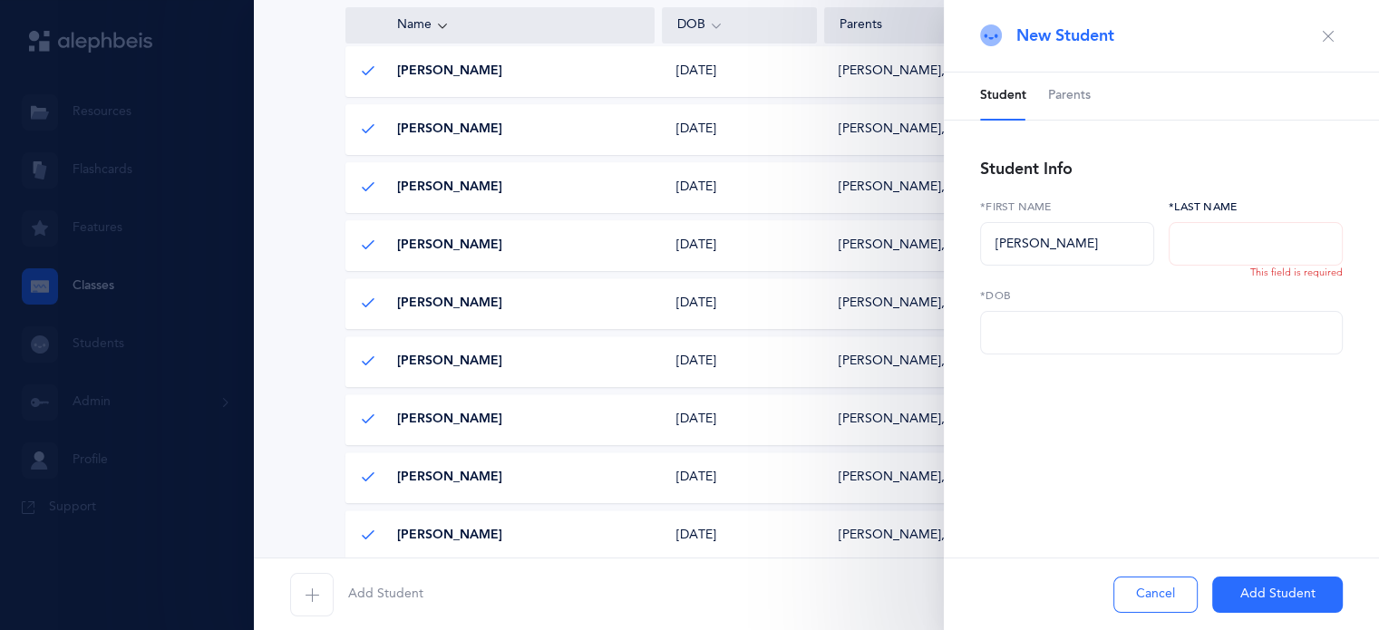
click at [1258, 243] on input "text" at bounding box center [1256, 244] width 174 height 44
type input "Shmallo"
paste input "[DATE]"
type input "[DATE]"
click at [1220, 243] on input "Shmallo" at bounding box center [1256, 244] width 174 height 44
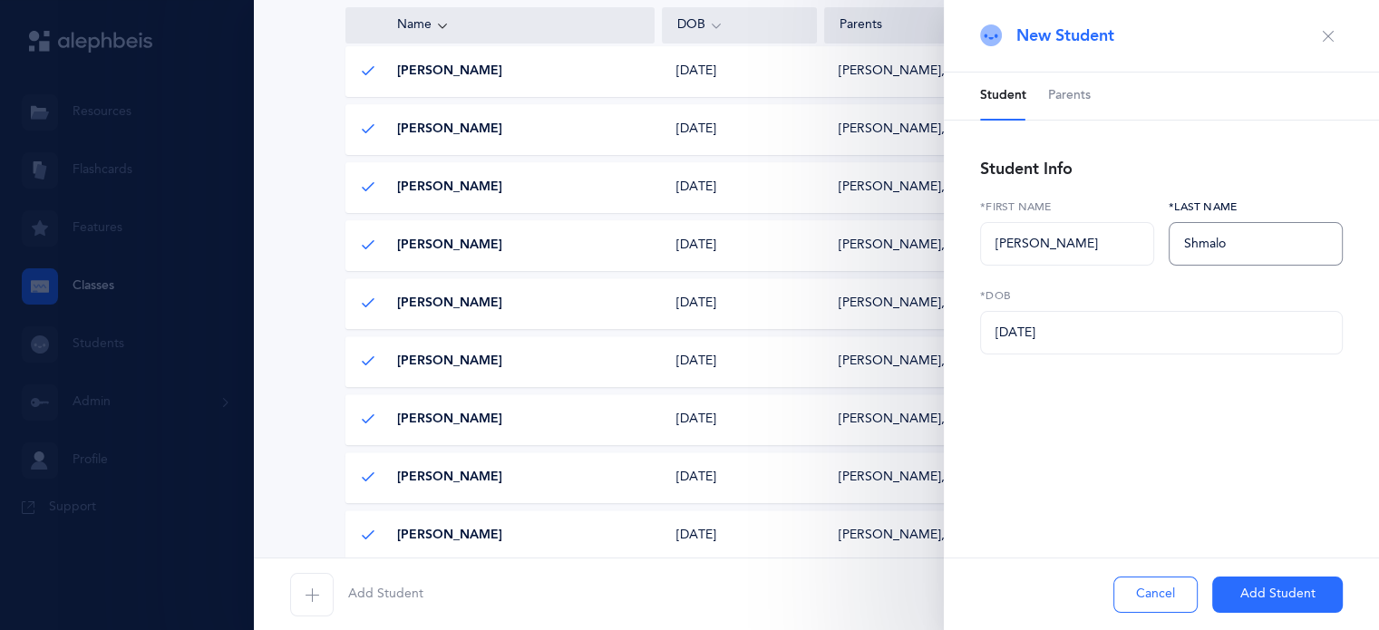
type input "Shmalo"
click at [1269, 581] on button "Add Student" at bounding box center [1277, 595] width 131 height 36
click at [1077, 97] on div "[PERSON_NAME] [PERSON_NAME] [DATE] [DATE] [PERSON_NAME], [PERSON_NAME] [EMAIL_A…" at bounding box center [816, 71] width 943 height 51
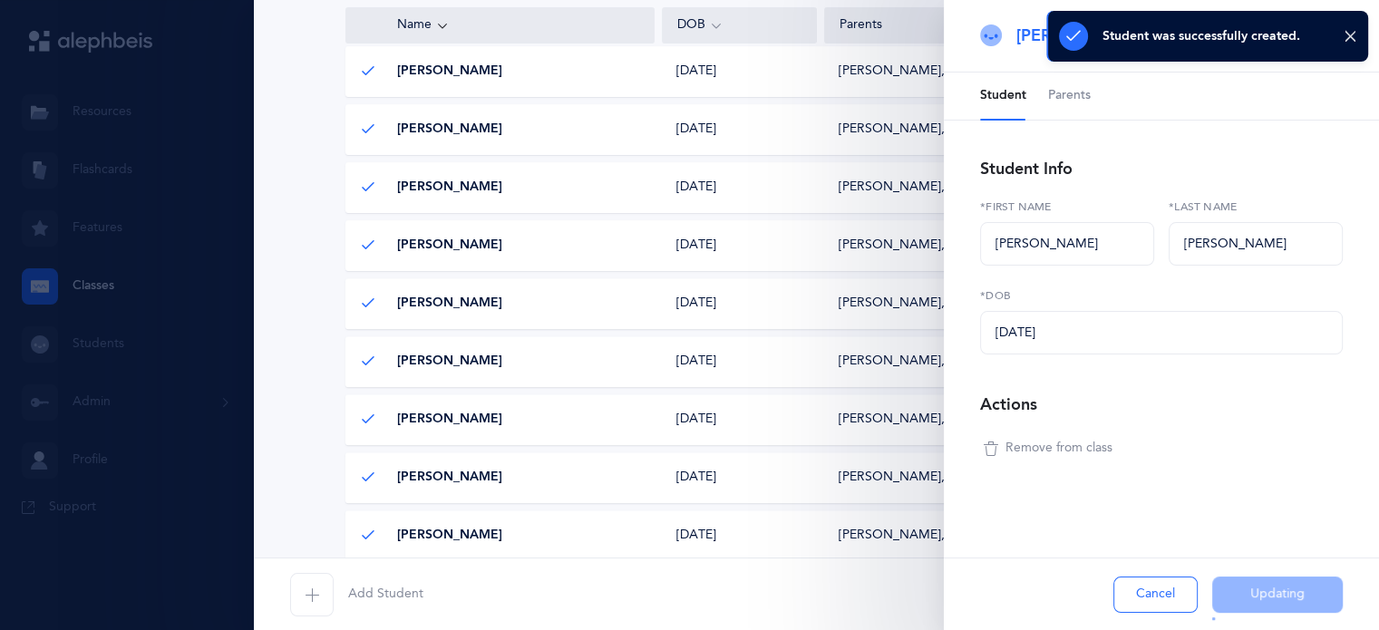
scroll to position [511, 0]
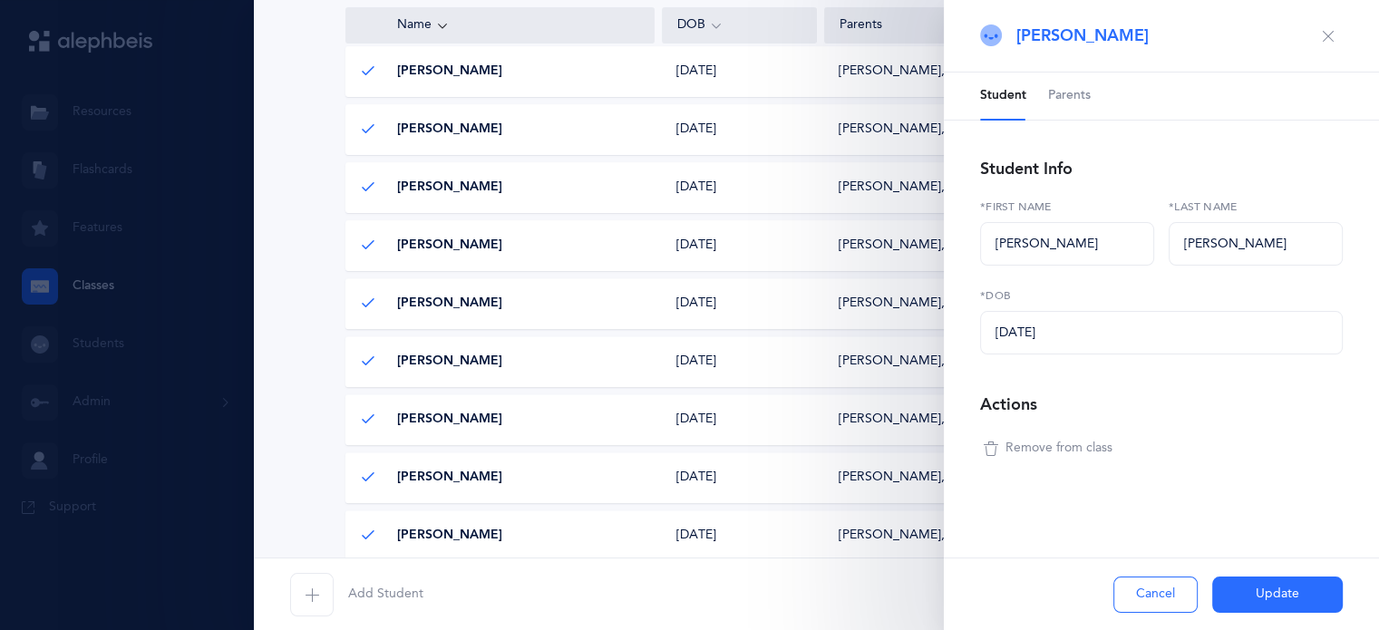
click at [1067, 90] on span "Parents" at bounding box center [1069, 96] width 43 height 18
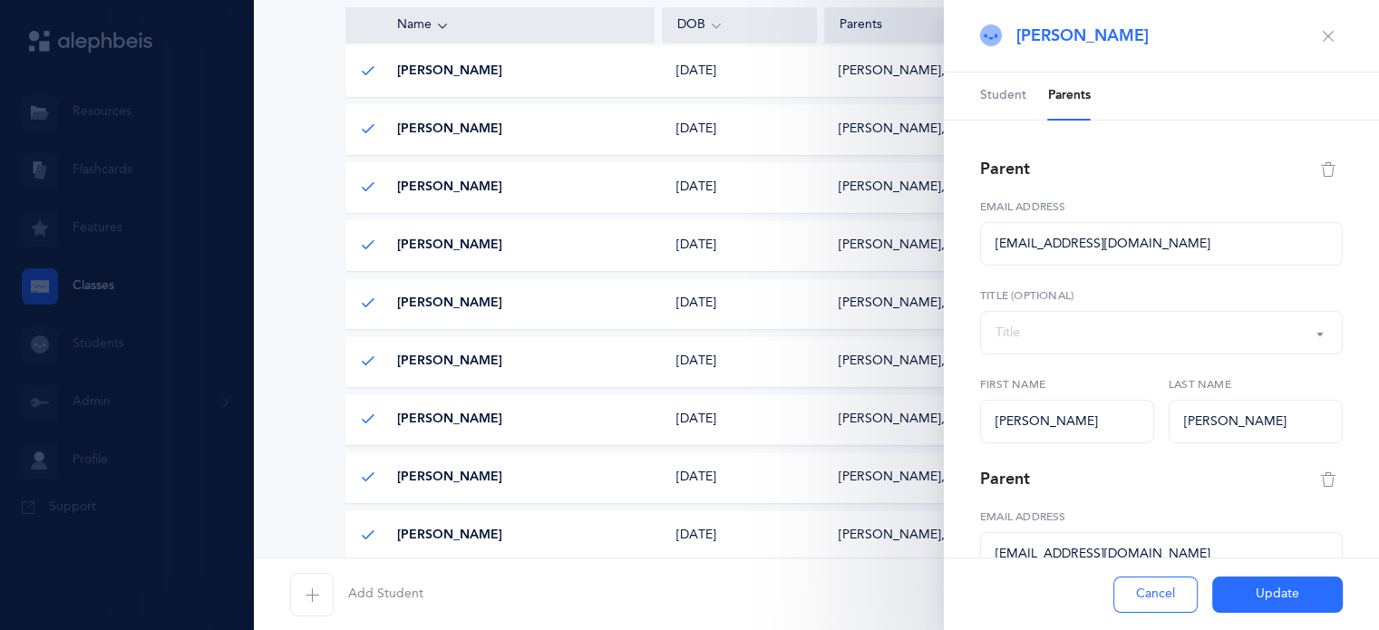
click at [1321, 36] on icon "button" at bounding box center [1328, 36] width 15 height 15
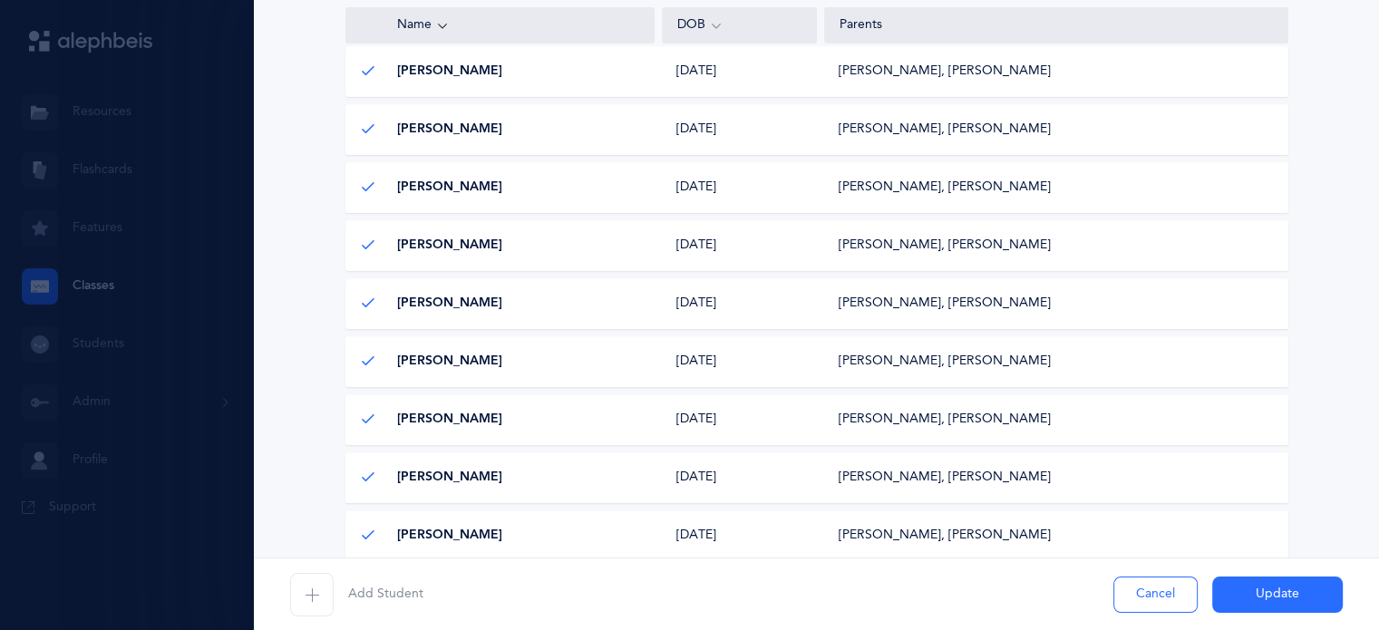
click at [1310, 36] on div "Classroom [PERSON_NAME] 1A [PERSON_NAME] KA [PERSON_NAME] KB [PERSON_NAME] Eti …" at bounding box center [816, 245] width 1053 height 1460
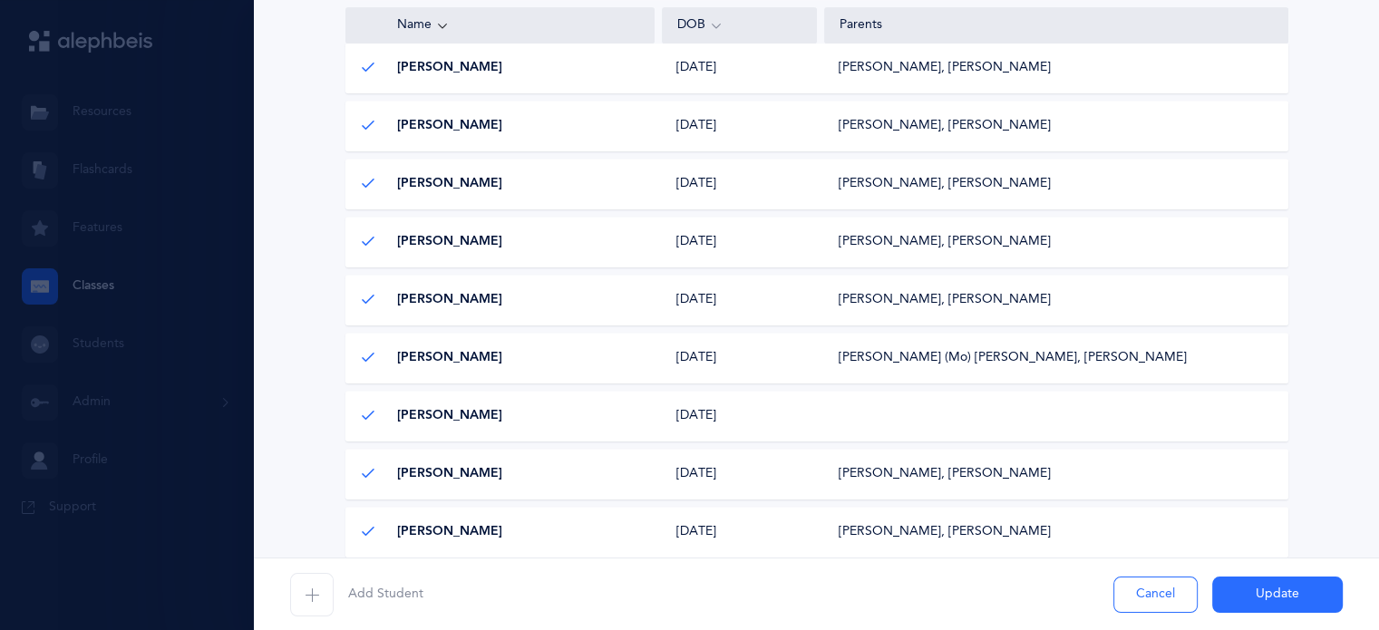
scroll to position [844, 0]
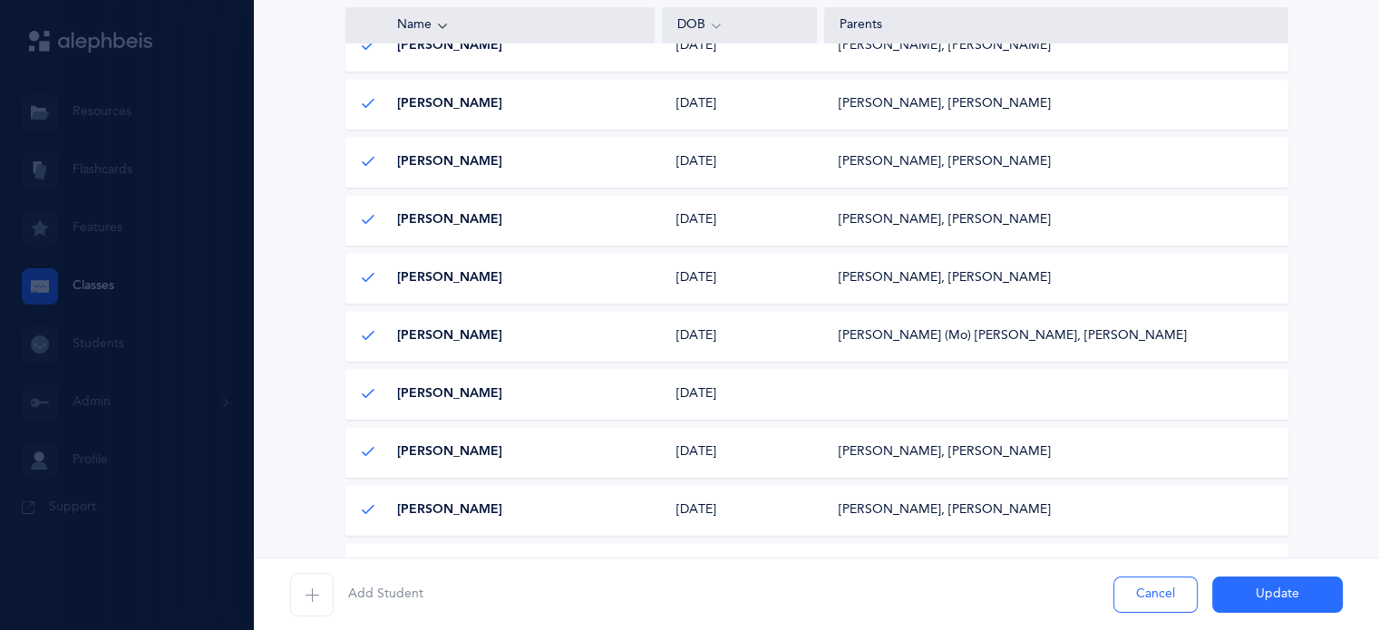
click at [711, 398] on div "[DATE] [DATE]" at bounding box center [739, 394] width 155 height 18
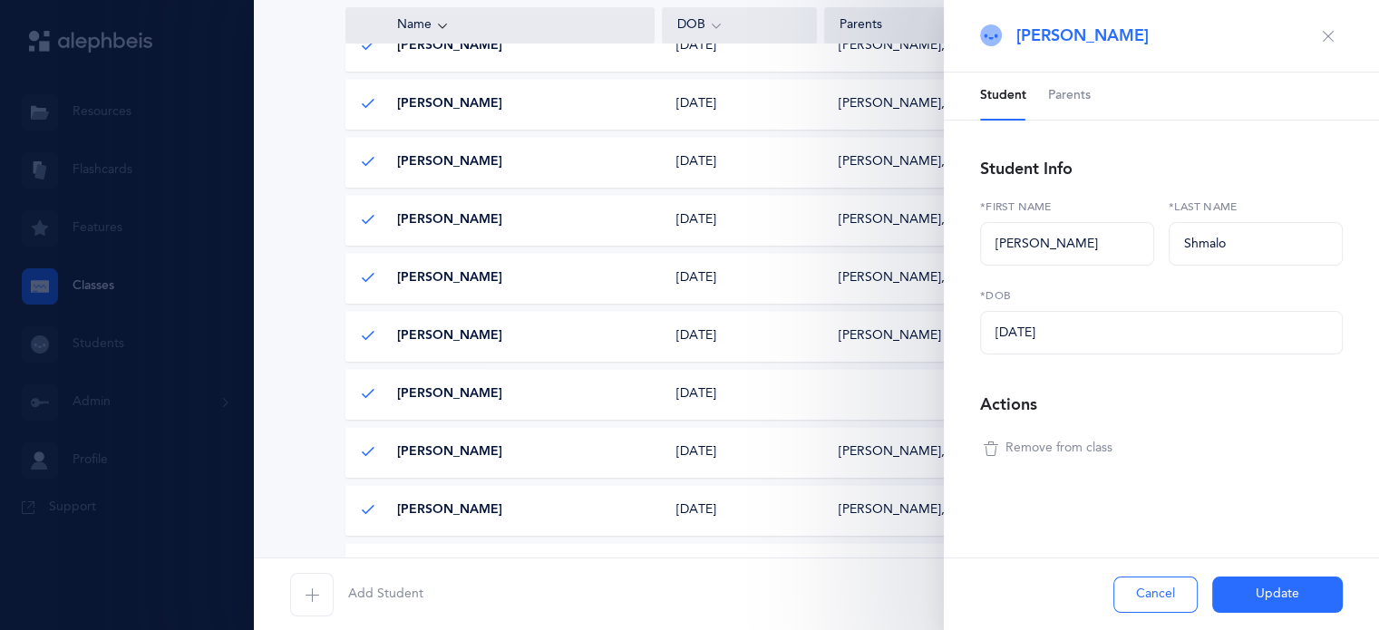
click at [1074, 91] on span "Parents" at bounding box center [1069, 96] width 43 height 18
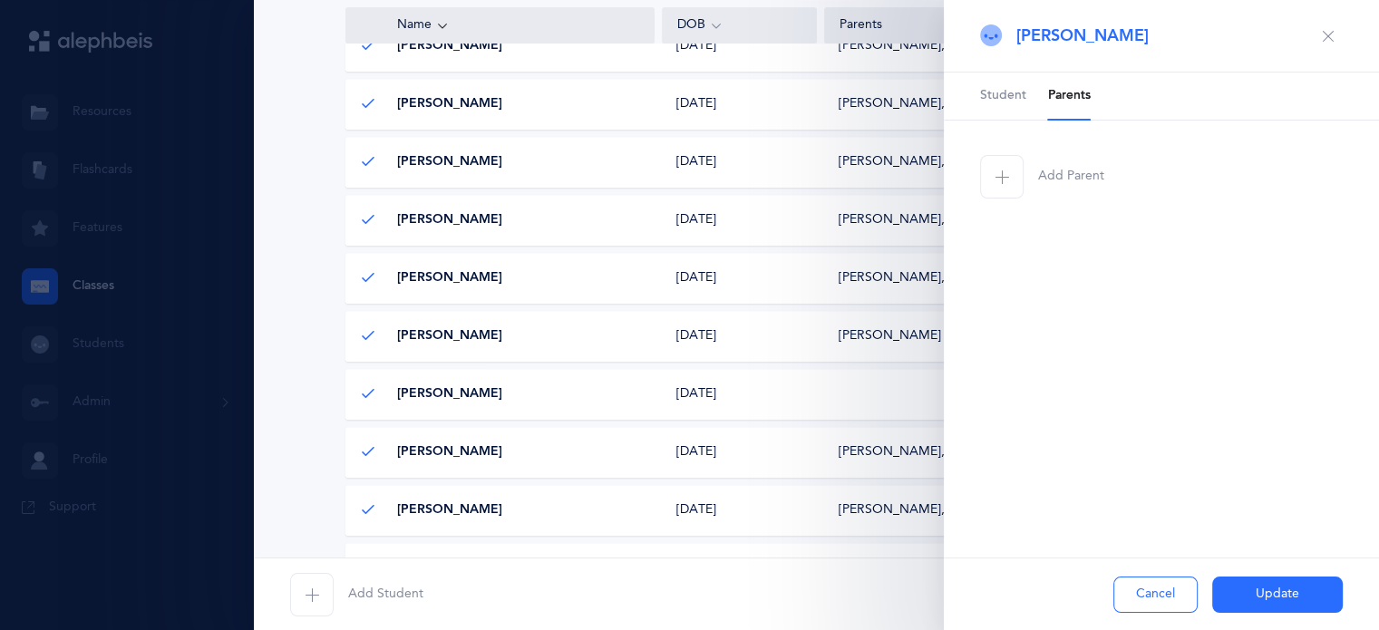
click at [1002, 187] on span "button" at bounding box center [1002, 177] width 44 height 44
select select
click at [1198, 425] on input "text" at bounding box center [1256, 422] width 174 height 44
type input "Shmalo"
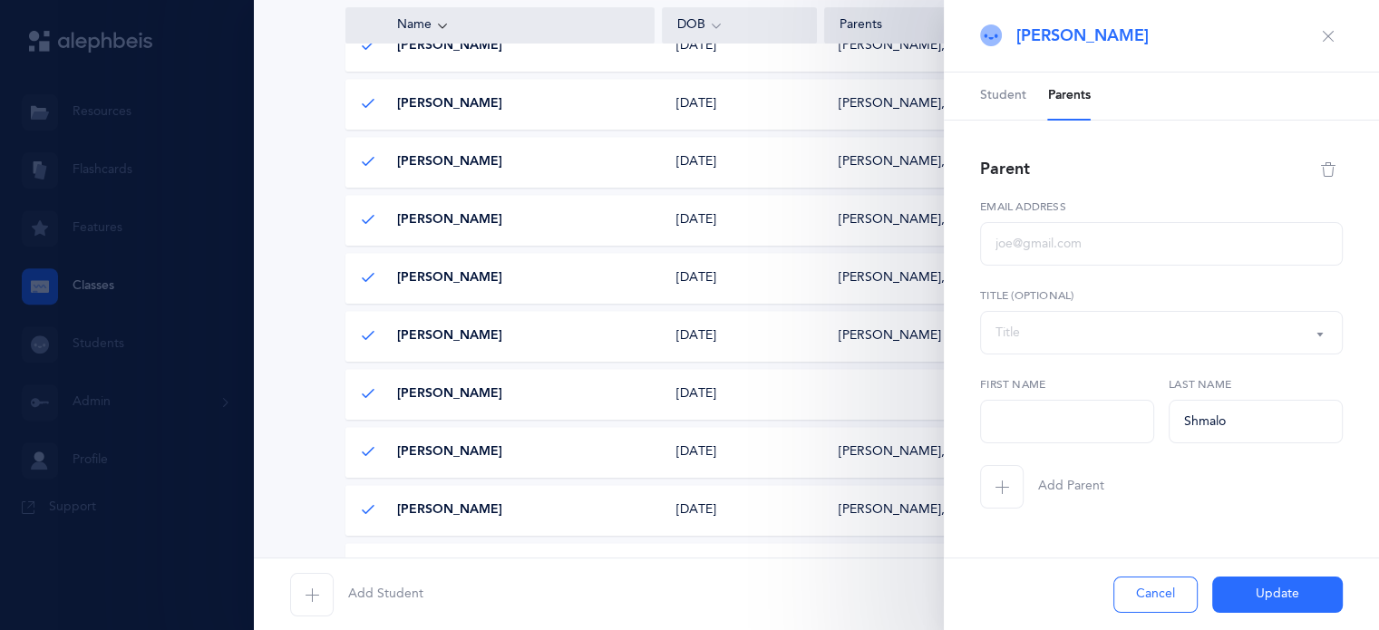
click at [997, 500] on span "button" at bounding box center [1002, 487] width 44 height 44
select select
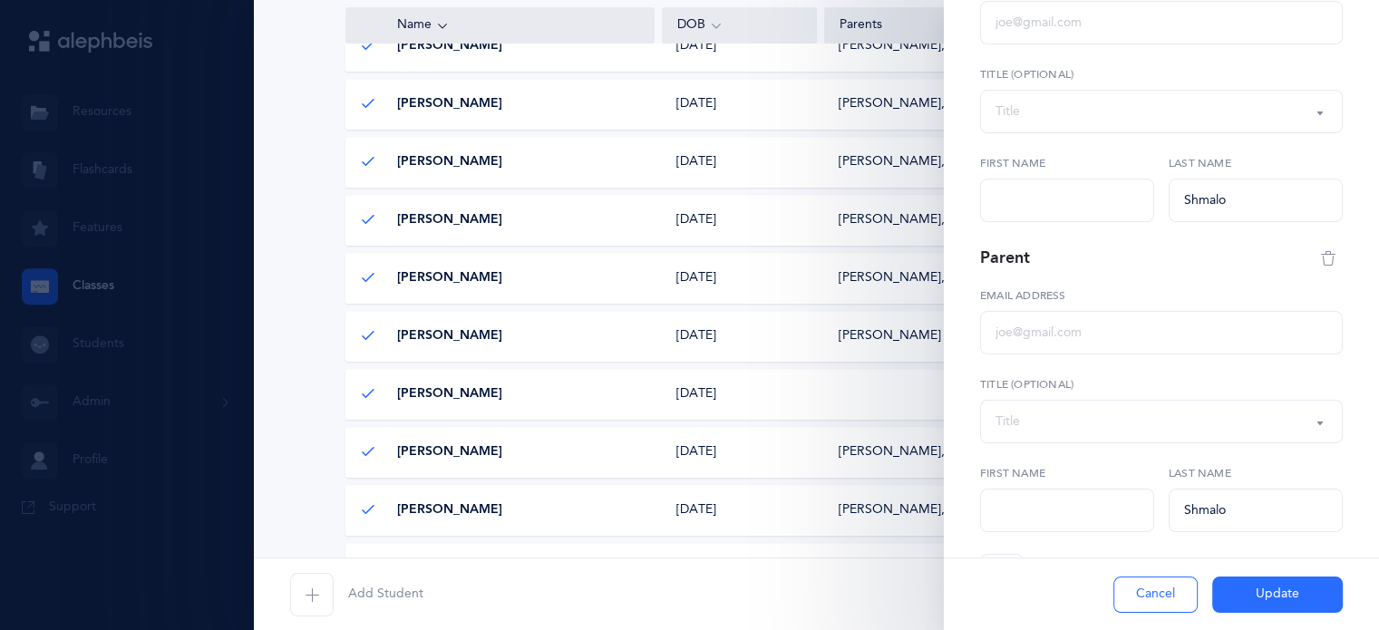
type input "Shmalo"
paste input "Eliyahu"
type input "Eliyahu"
click at [1044, 170] on label "First name" at bounding box center [1067, 163] width 174 height 16
click at [1042, 184] on input "text" at bounding box center [1067, 201] width 174 height 44
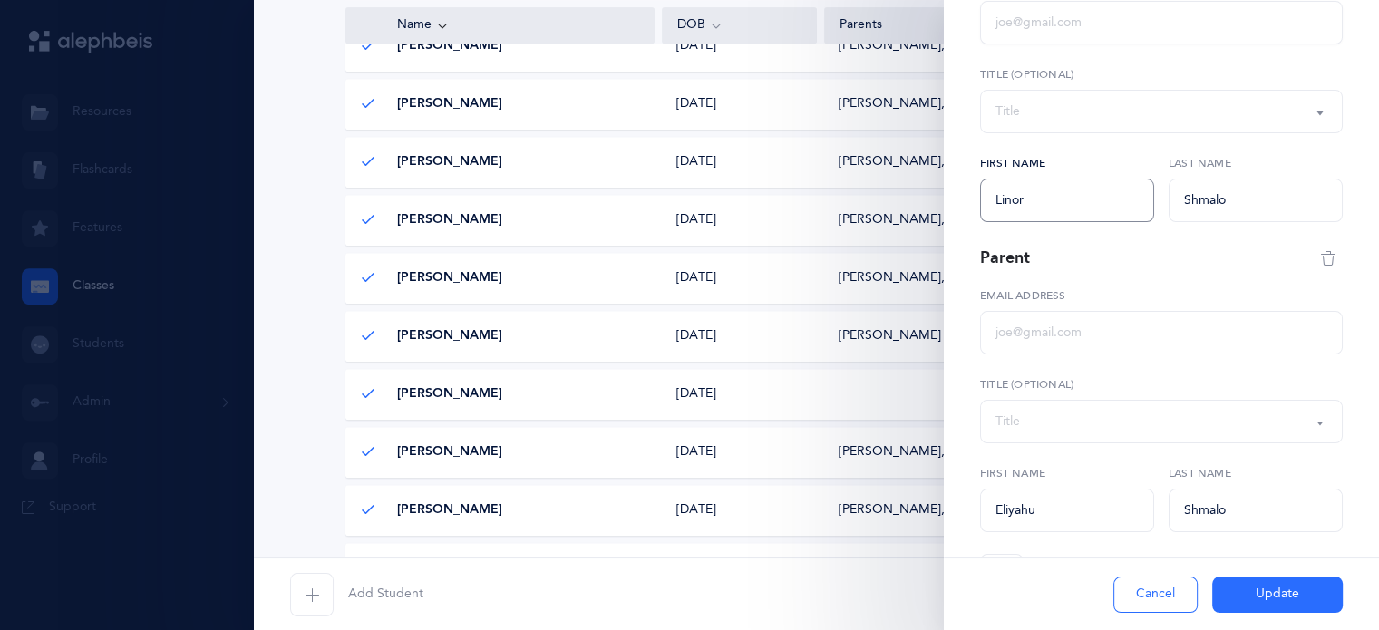
type input "Linor"
click at [998, 37] on input "text" at bounding box center [1161, 23] width 363 height 44
paste input "[EMAIL_ADDRESS][DOMAIN_NAME]"
type input "[EMAIL_ADDRESS][DOMAIN_NAME]"
click at [1023, 344] on input "text" at bounding box center [1161, 333] width 363 height 44
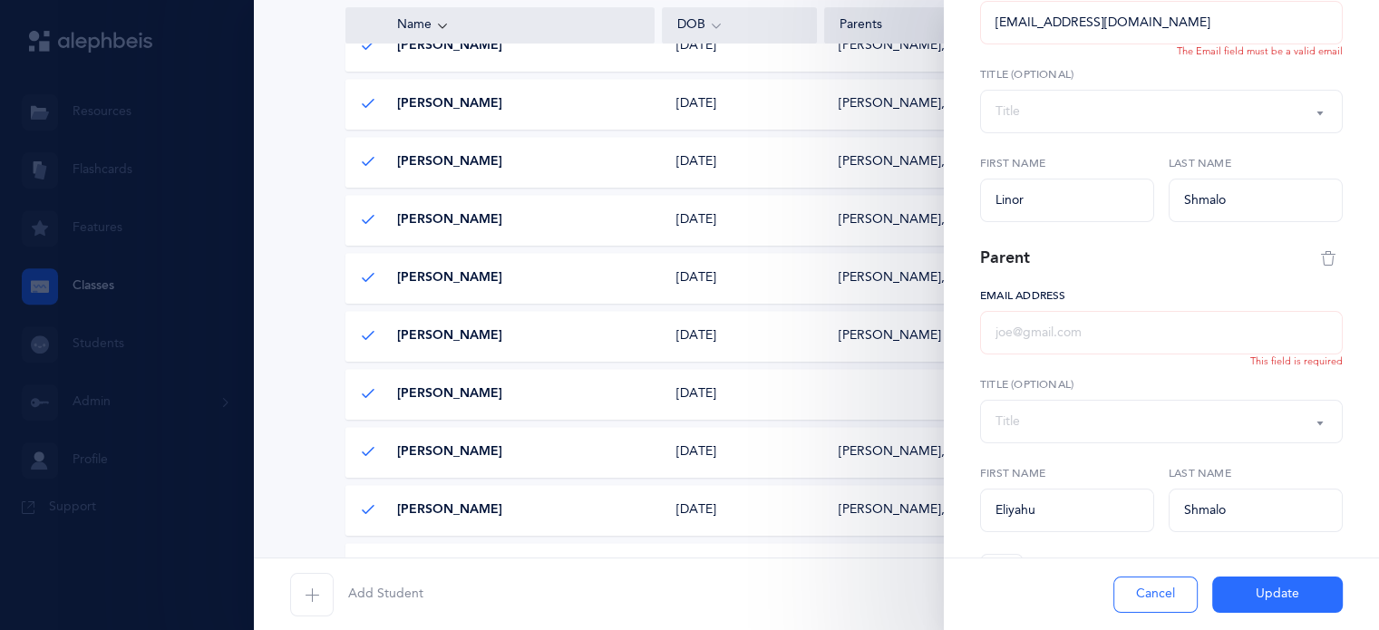
paste input "[EMAIL_ADDRESS][DOMAIN_NAME]"
type input "[EMAIL_ADDRESS][DOMAIN_NAME]"
click at [995, 15] on input "[EMAIL_ADDRESS][DOMAIN_NAME]" at bounding box center [1161, 23] width 363 height 44
click at [1135, 32] on input "[EMAIL_ADDRESS][DOMAIN_NAME]" at bounding box center [1161, 23] width 363 height 44
type input "[EMAIL_ADDRESS][DOMAIN_NAME]"
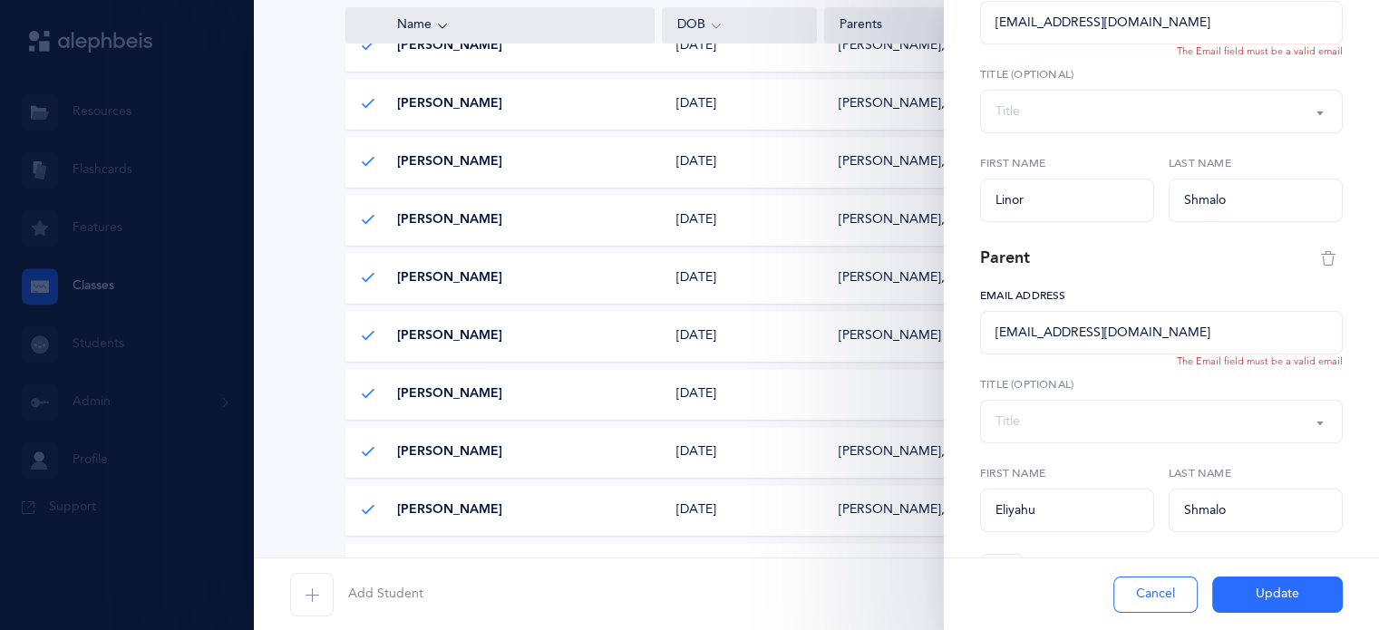
click at [1117, 324] on input "[EMAIL_ADDRESS][DOMAIN_NAME]" at bounding box center [1161, 333] width 363 height 44
type input "[EMAIL_ADDRESS][DOMAIN_NAME]"
click at [1252, 585] on button "Update" at bounding box center [1277, 595] width 131 height 36
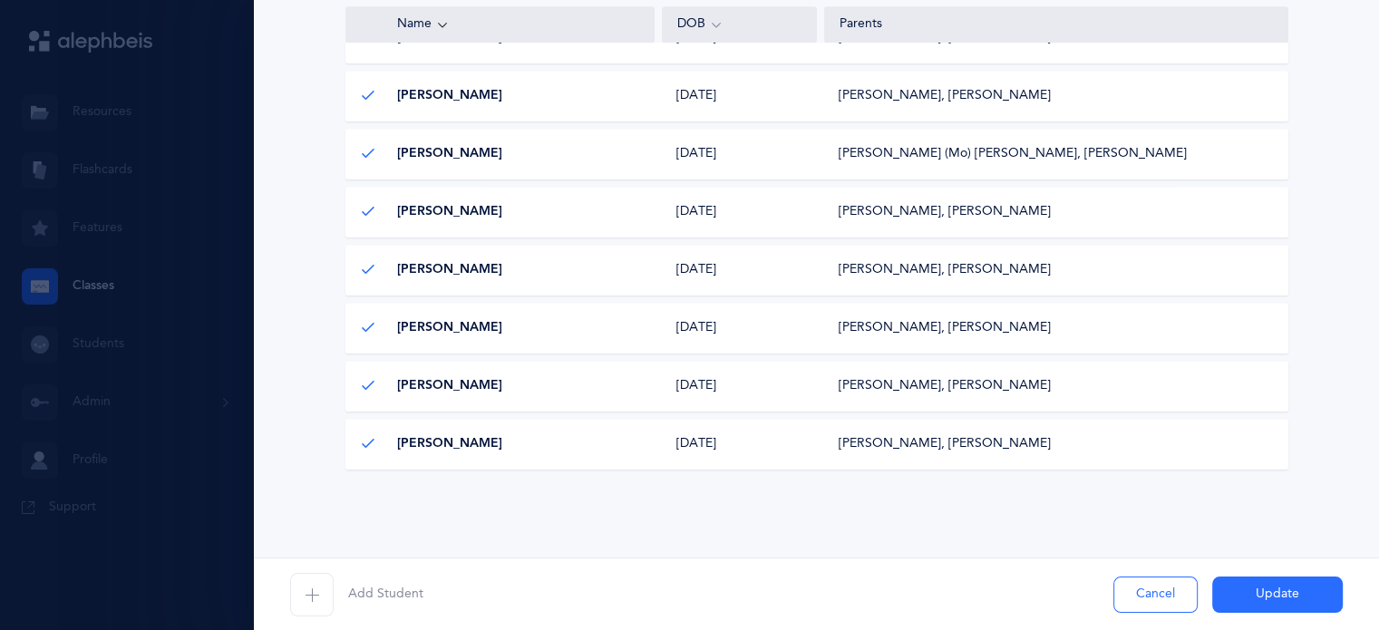
scroll to position [1033, 0]
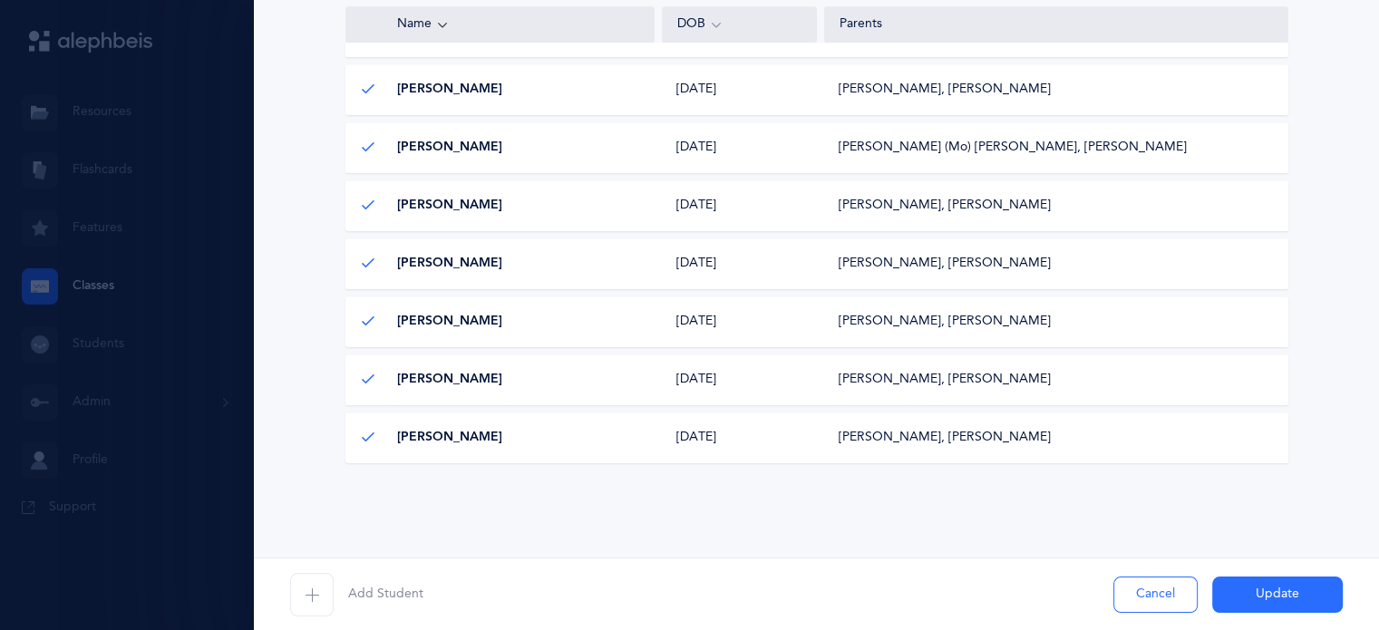
click at [63, 276] on div at bounding box center [689, 315] width 1379 height 630
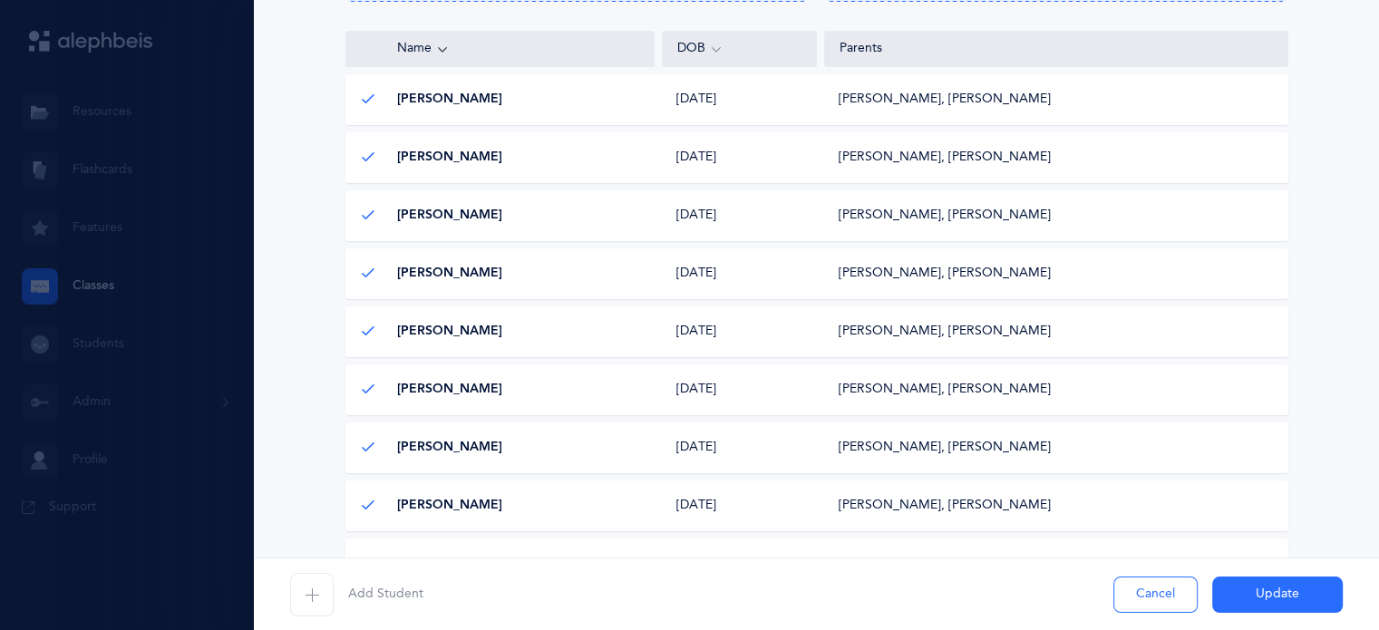
scroll to position [0, 0]
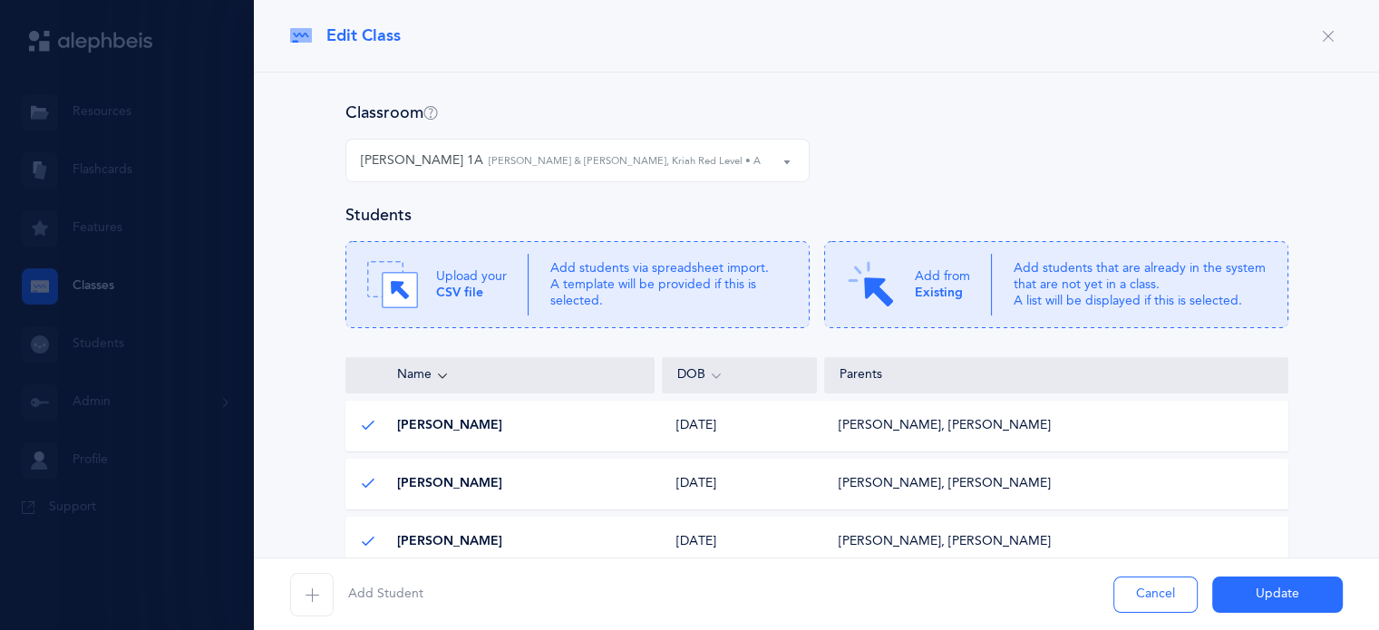
click at [1269, 597] on button "Update" at bounding box center [1277, 595] width 131 height 36
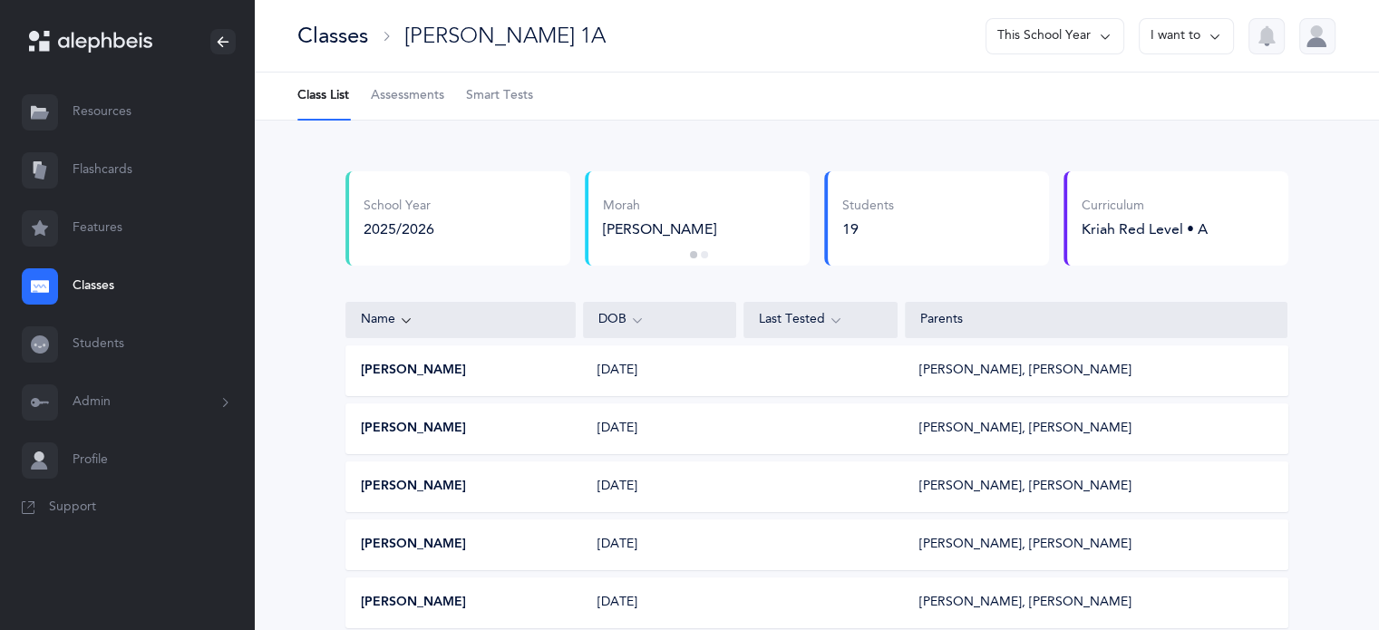
click at [103, 283] on link "Classes" at bounding box center [127, 287] width 254 height 58
